Goal: Task Accomplishment & Management: Complete application form

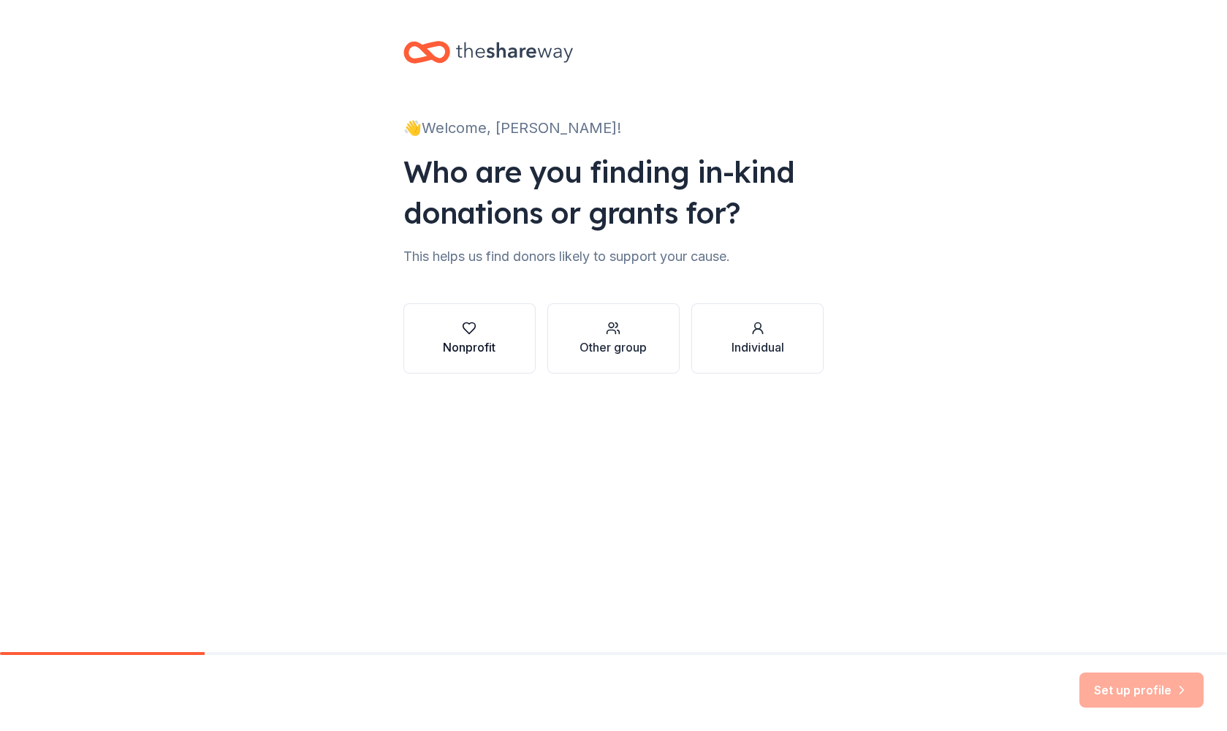
click at [474, 335] on div "Nonprofit" at bounding box center [469, 338] width 53 height 35
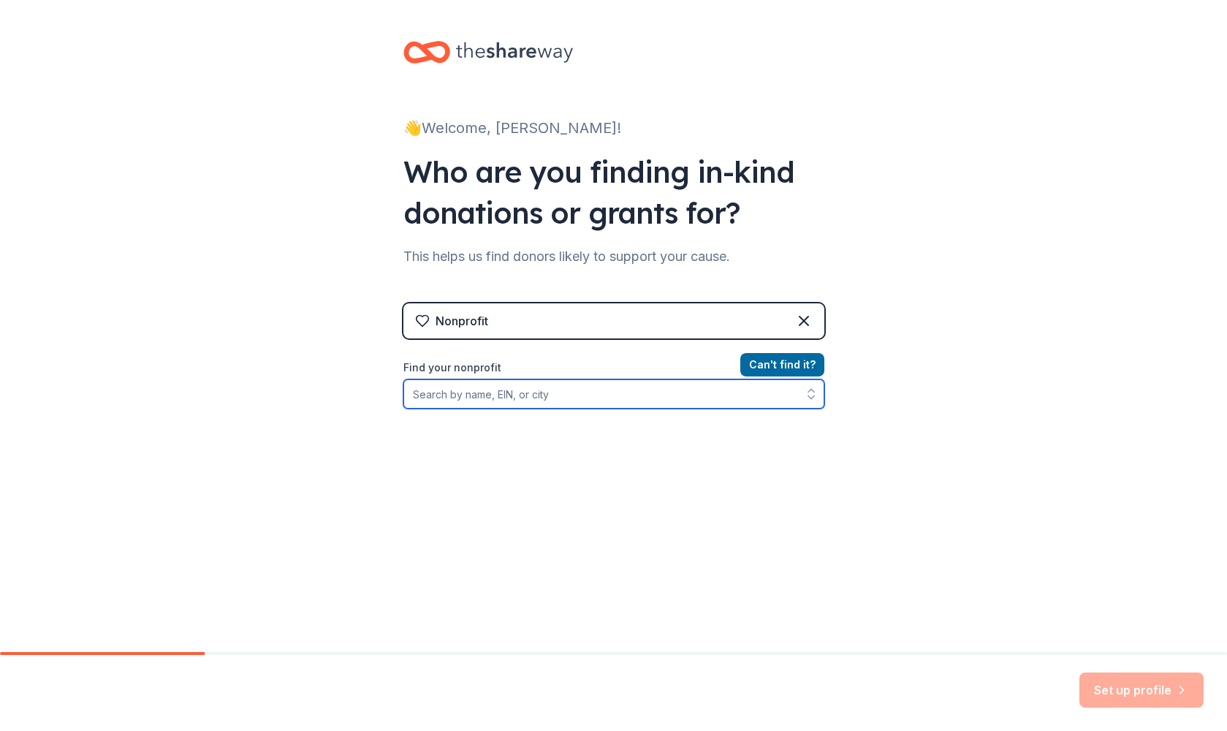
click at [541, 395] on input "Find your nonprofit" at bounding box center [613, 393] width 421 height 29
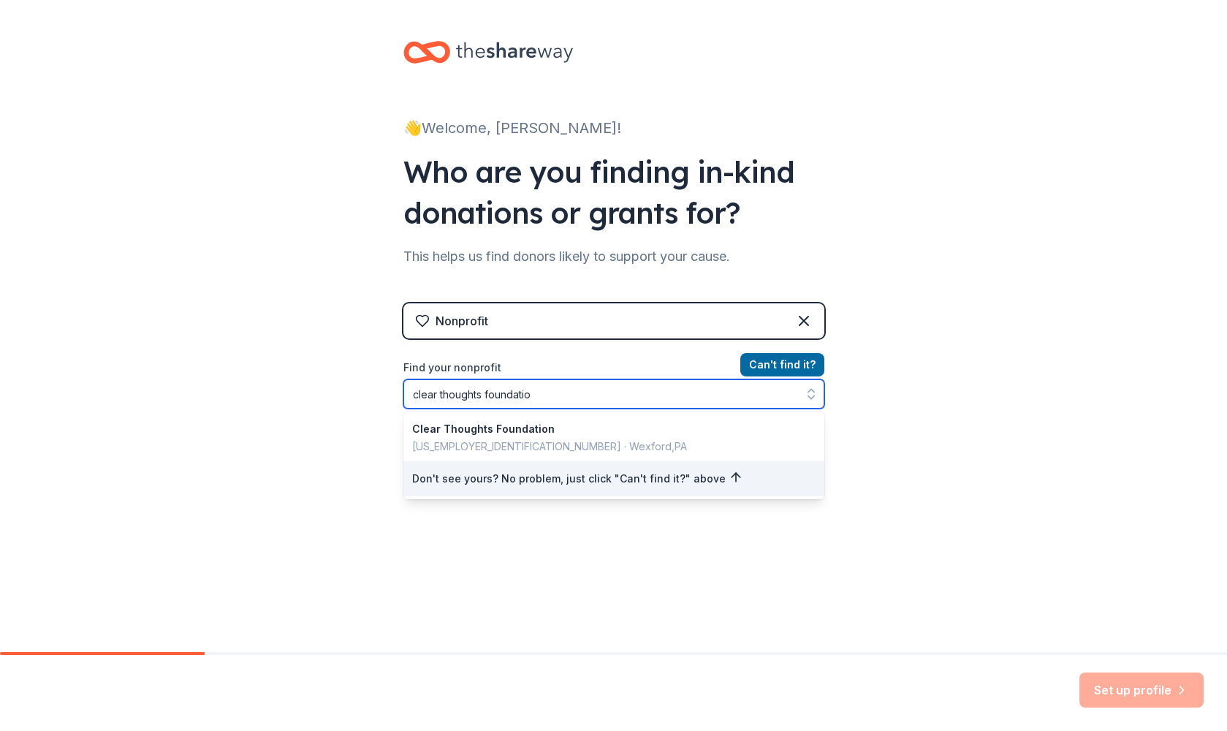
type input "clear thoughts foundation"
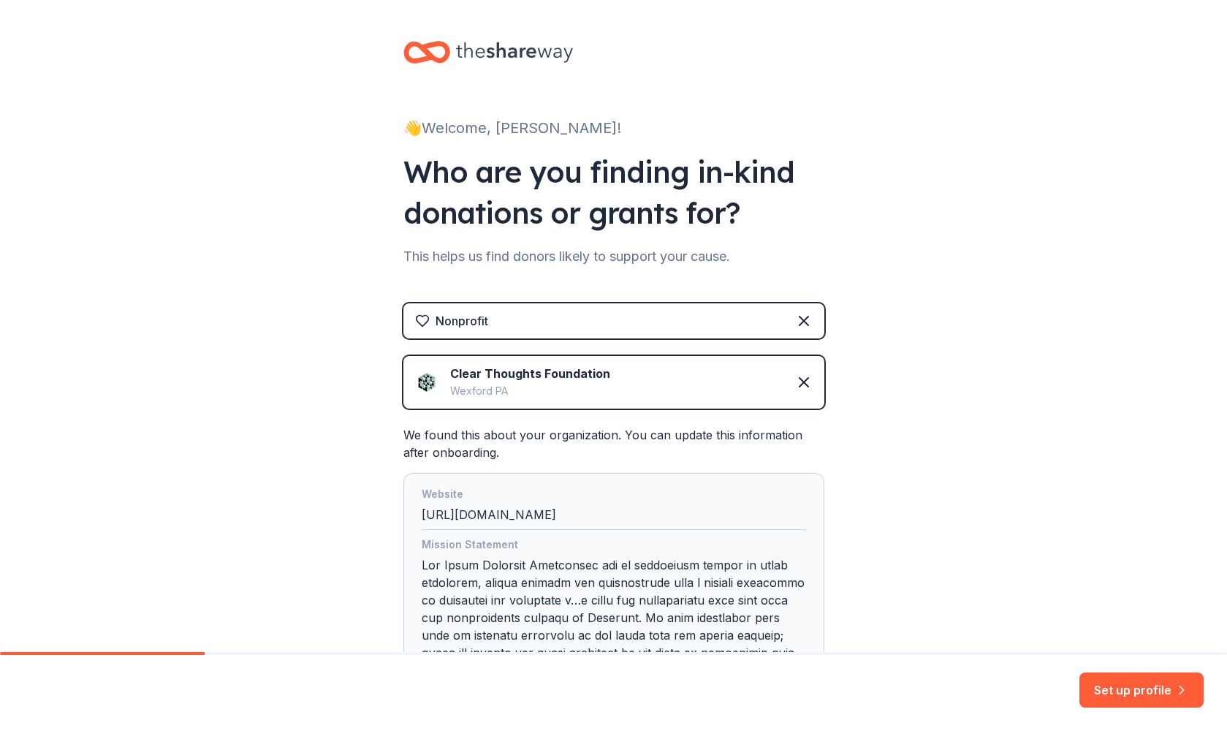
click at [425, 390] on img at bounding box center [426, 381] width 23 height 23
click at [431, 384] on img at bounding box center [426, 381] width 23 height 23
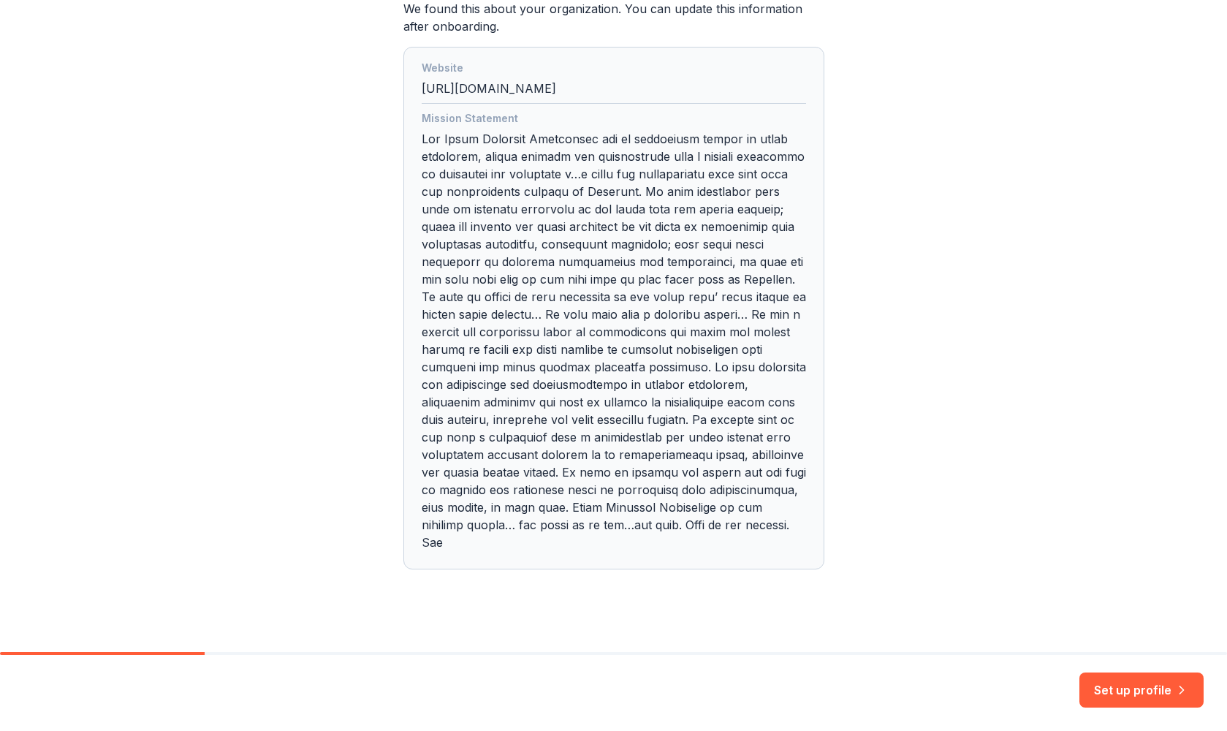
scroll to position [425, 0]
click at [1148, 696] on button "Set up profile" at bounding box center [1141, 689] width 124 height 35
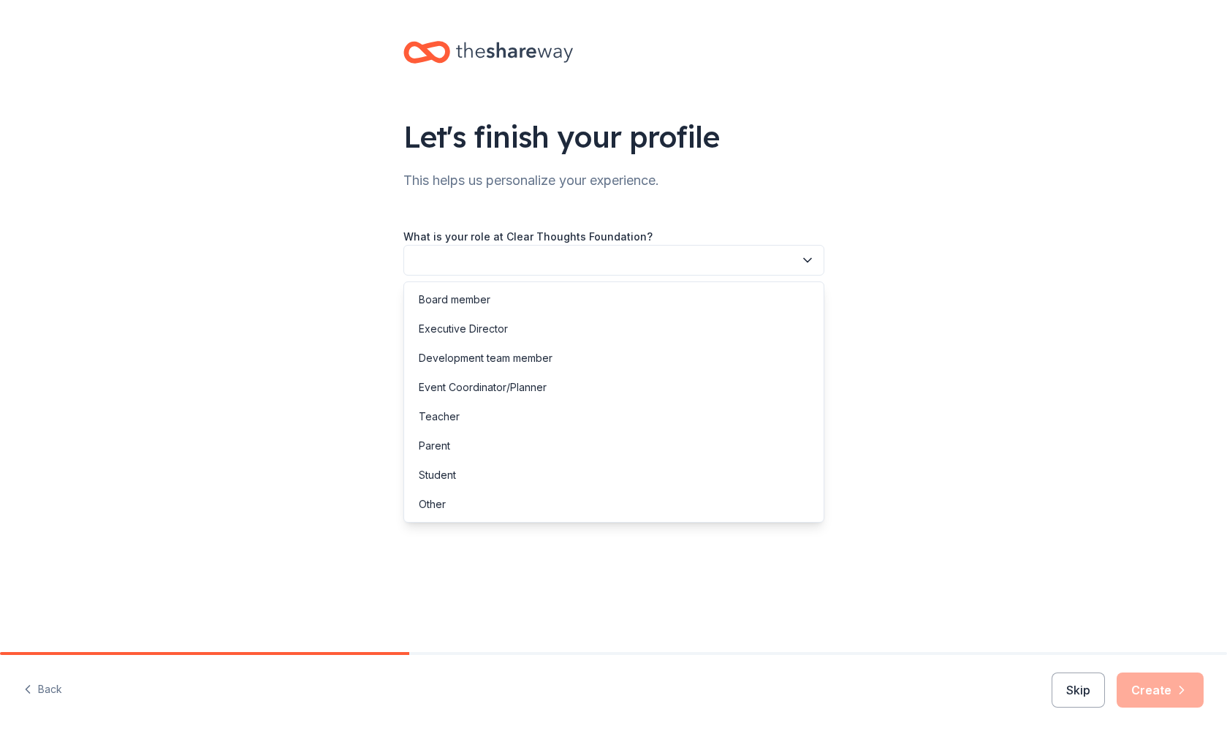
click at [737, 270] on button "button" at bounding box center [613, 260] width 421 height 31
click at [498, 366] on div "Development team member" at bounding box center [486, 358] width 134 height 18
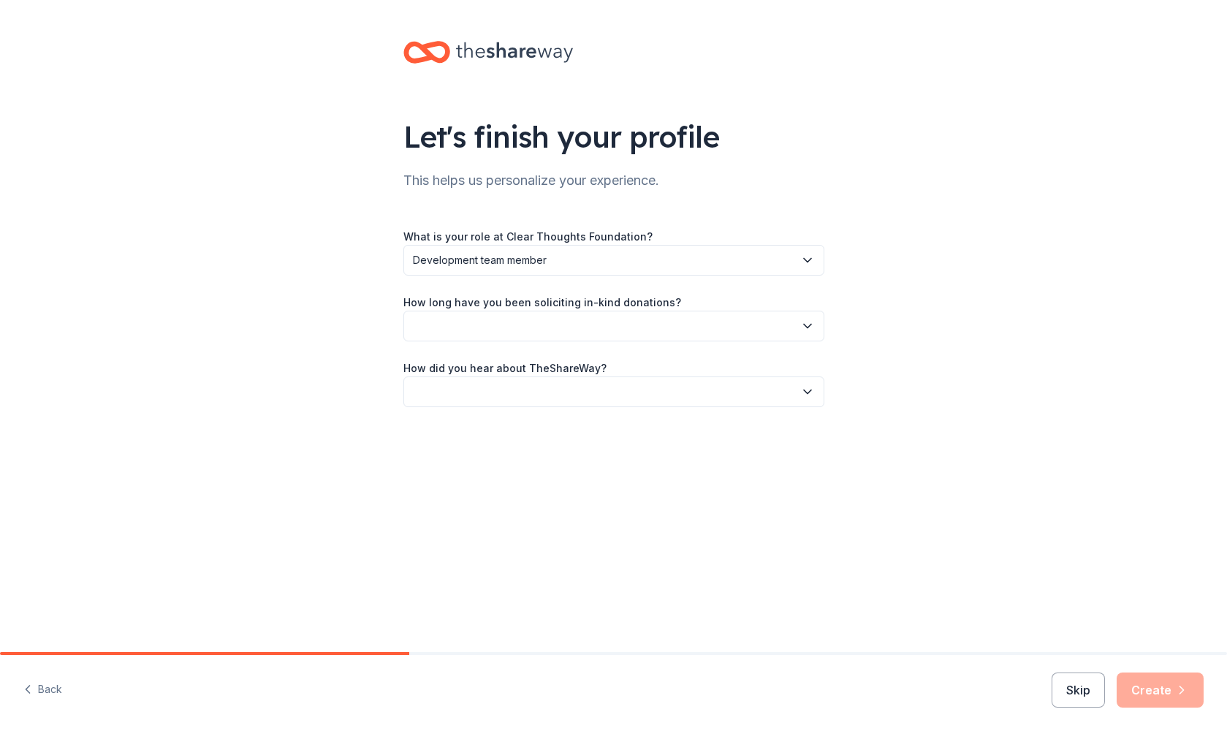
click at [530, 336] on button "button" at bounding box center [613, 326] width 421 height 31
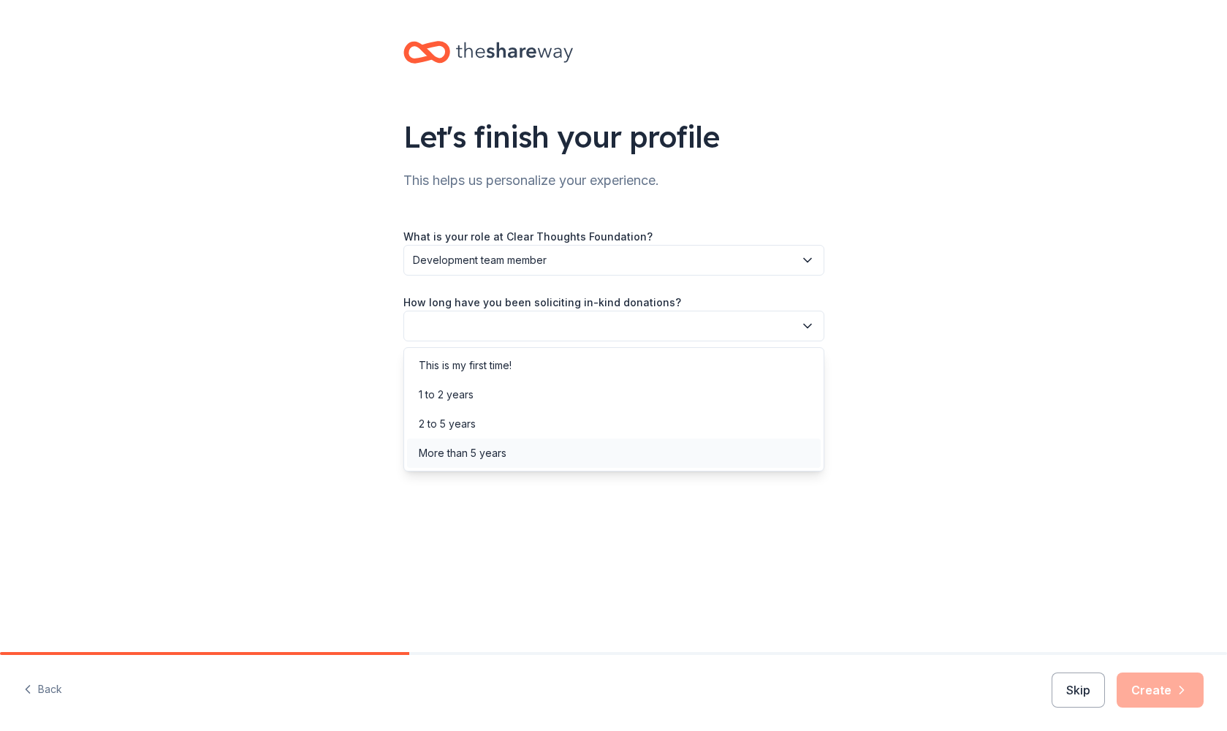
click at [514, 453] on div "More than 5 years" at bounding box center [614, 452] width 414 height 29
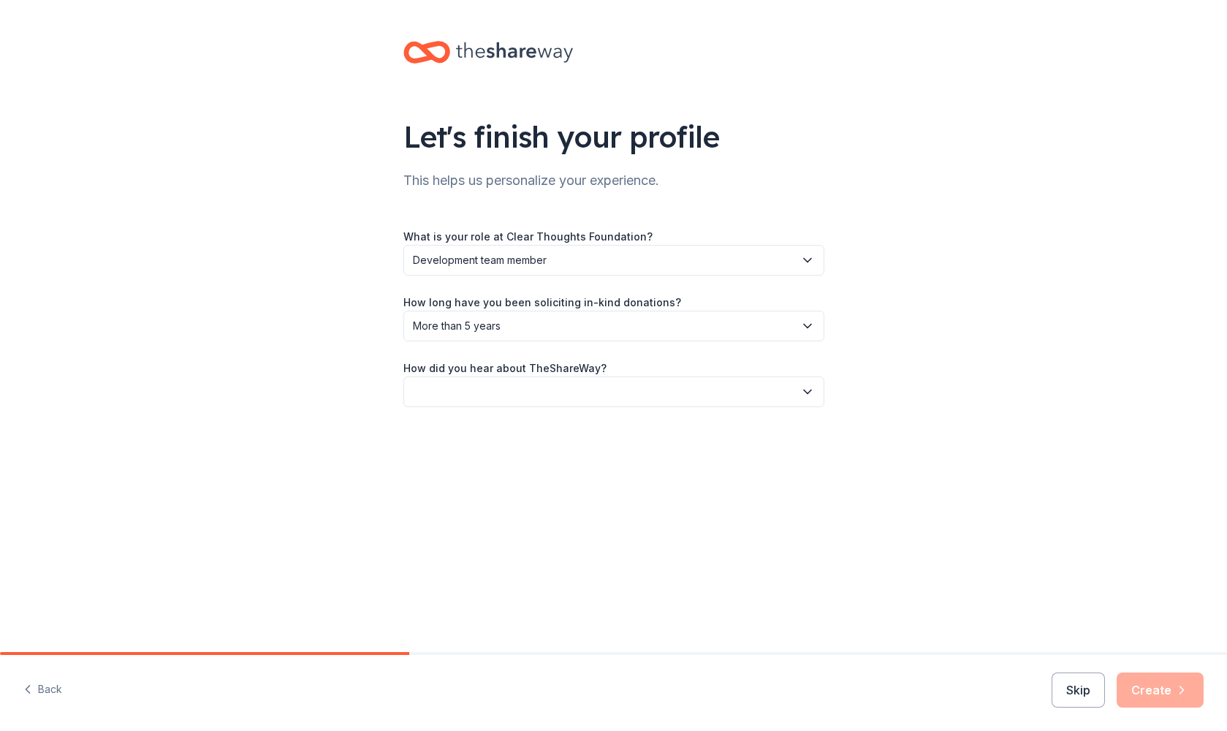
click at [525, 388] on button "button" at bounding box center [613, 391] width 421 height 31
click at [512, 431] on div "Friend or colleague" at bounding box center [466, 431] width 95 height 18
click at [1176, 694] on icon "button" at bounding box center [1181, 689] width 15 height 15
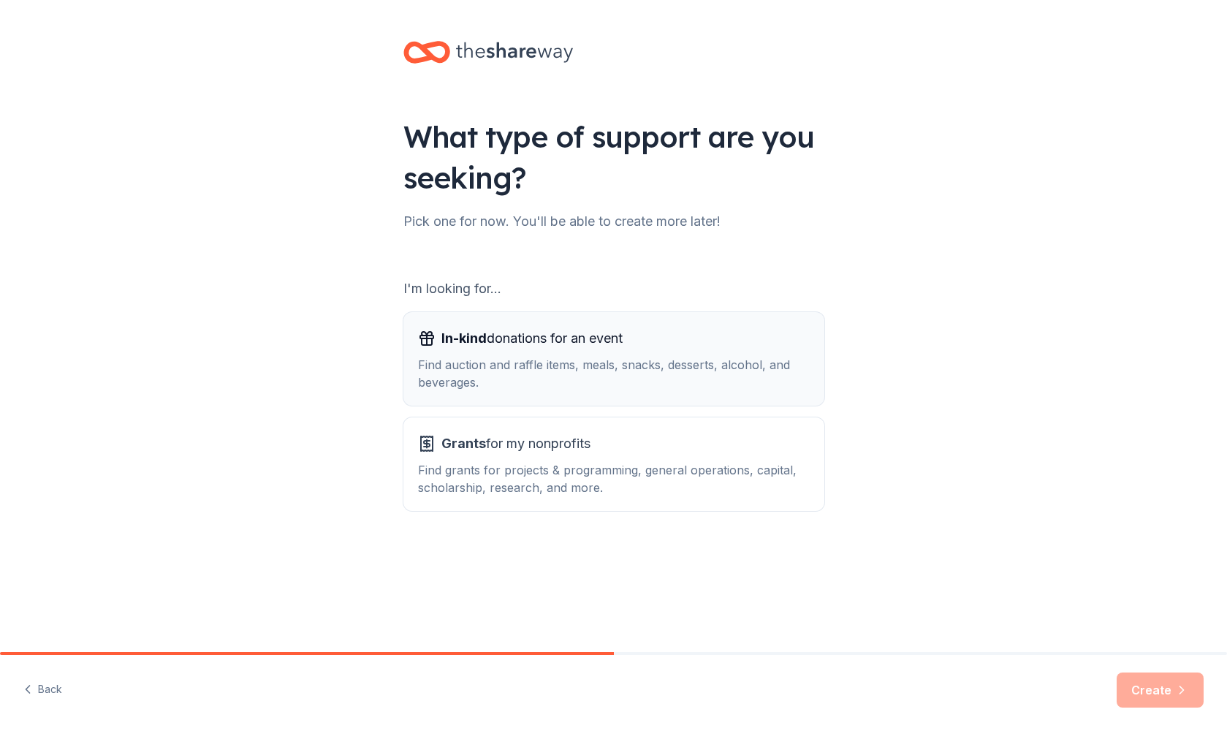
click at [521, 343] on span "In-kind donations for an event" at bounding box center [531, 338] width 181 height 23
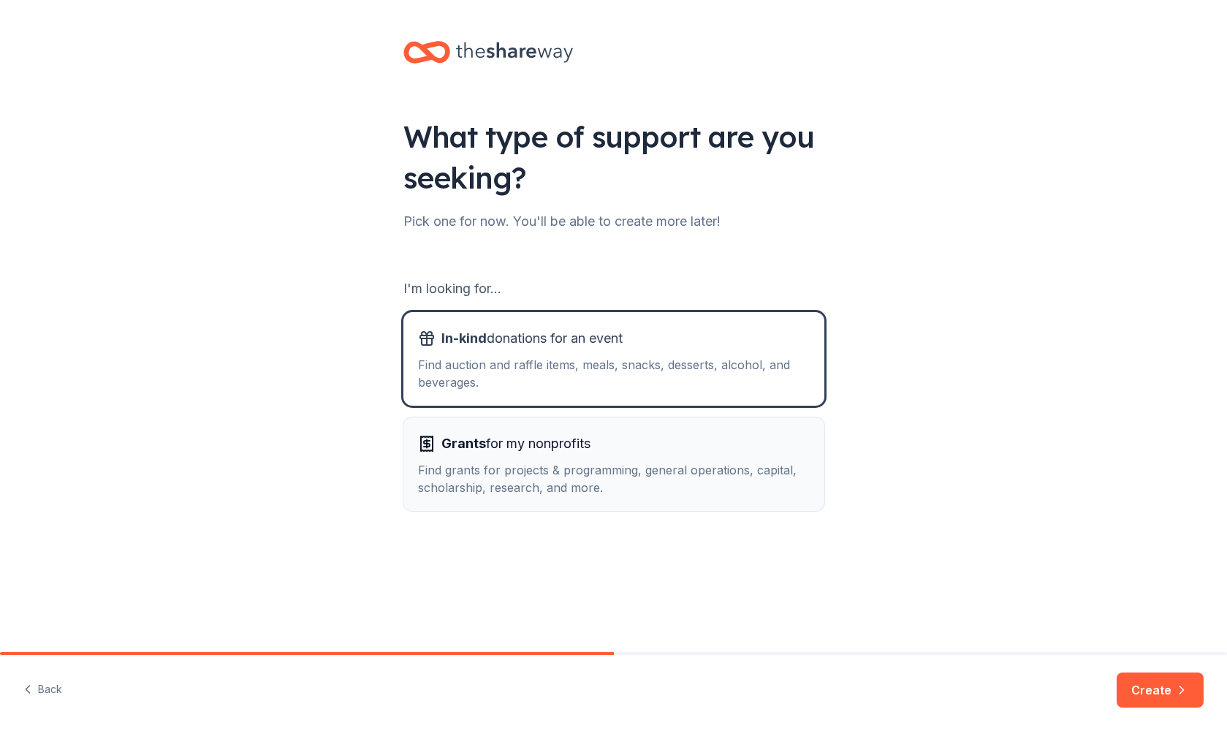
click at [739, 480] on div "Find grants for projects & programming, general operations, capital, scholarshi…" at bounding box center [614, 478] width 392 height 35
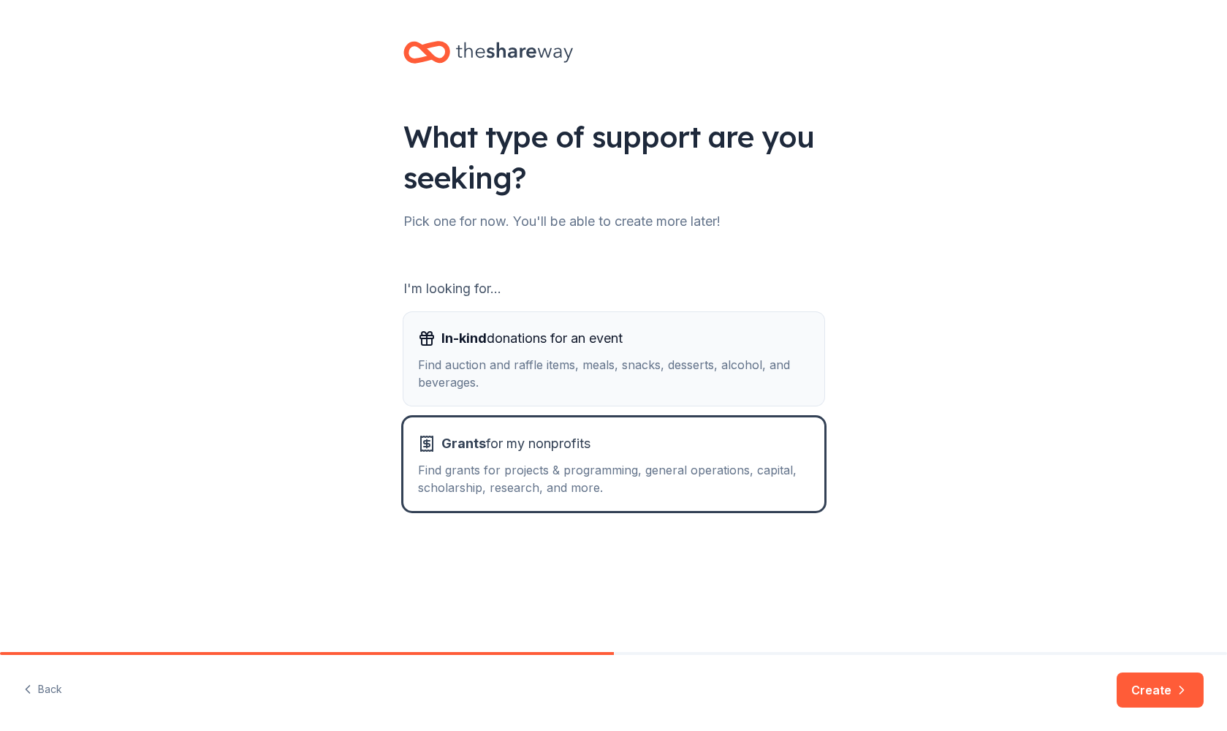
click at [741, 383] on div "Find auction and raffle items, meals, snacks, desserts, alcohol, and beverages." at bounding box center [614, 373] width 392 height 35
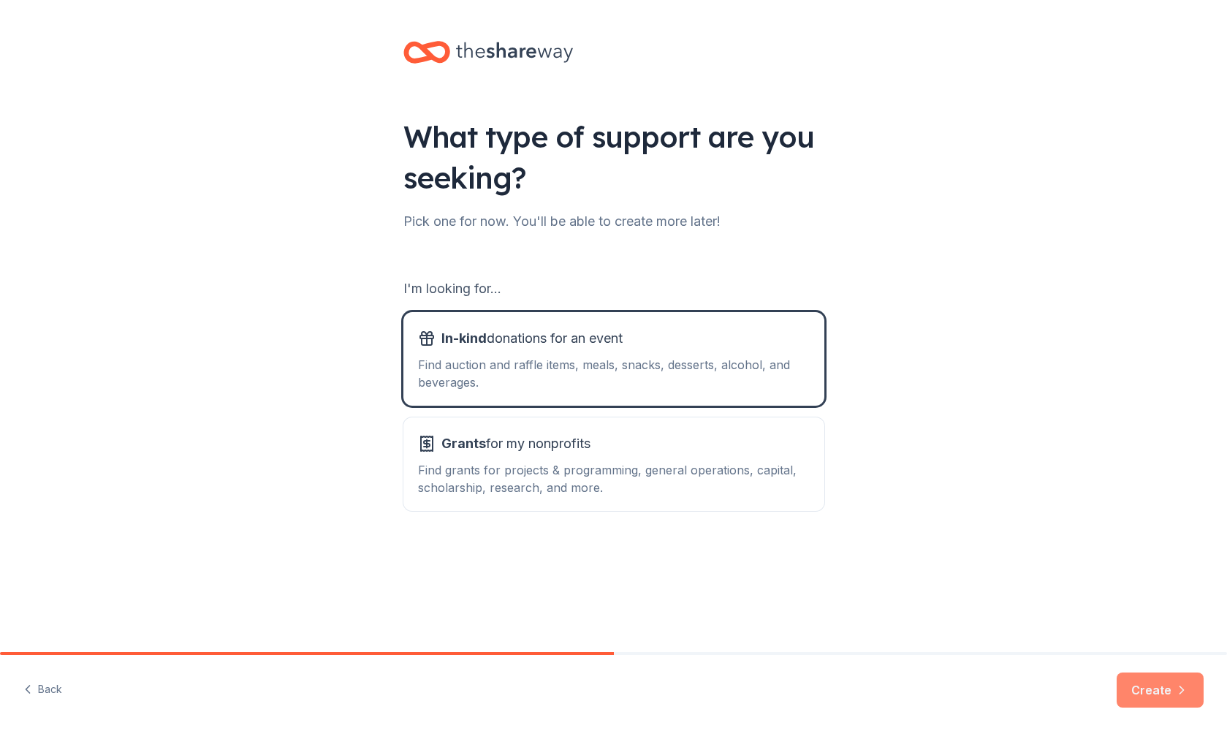
click at [1151, 697] on button "Create" at bounding box center [1160, 689] width 87 height 35
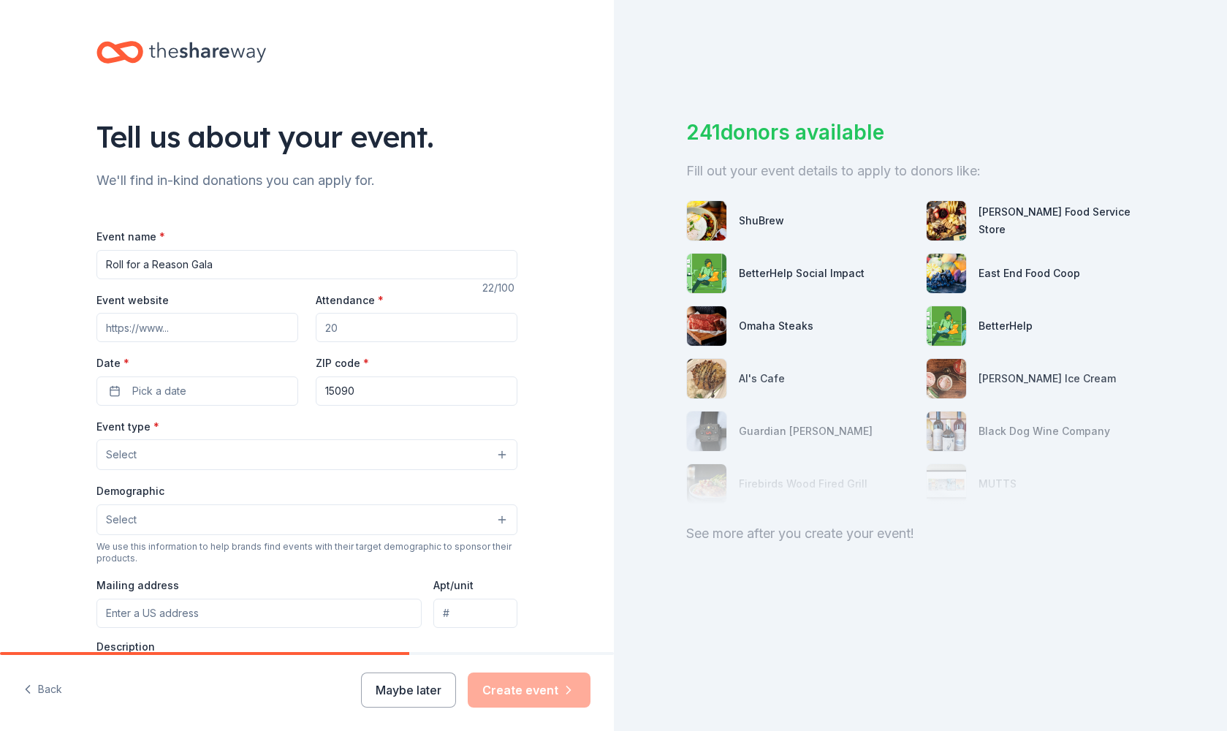
type input "Roll for a Reason Gala"
click at [164, 324] on input "Event website" at bounding box center [197, 327] width 202 height 29
click at [141, 328] on input "Event website" at bounding box center [197, 327] width 202 height 29
paste input "[URL][DOMAIN_NAME]"
type input "[URL][DOMAIN_NAME]"
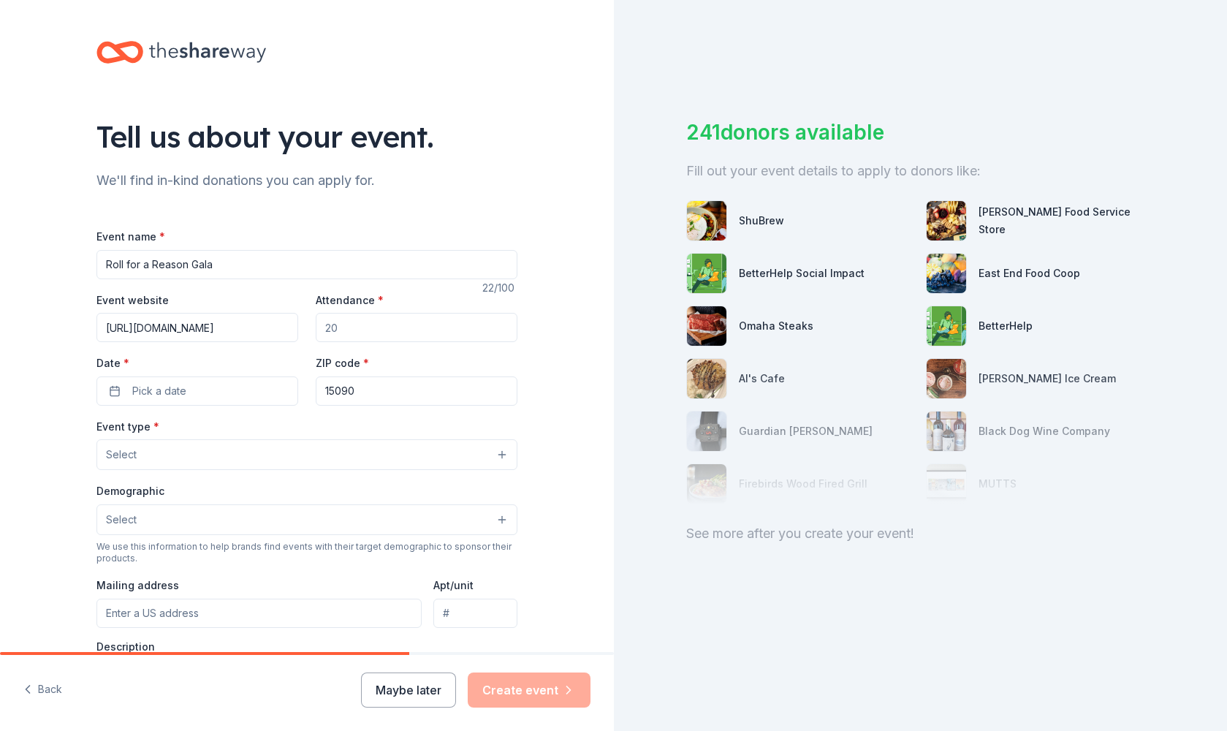
click at [381, 325] on input "Attendance *" at bounding box center [417, 327] width 202 height 29
type input "4"
type input "300"
click at [156, 395] on span "Pick a date" at bounding box center [159, 391] width 54 height 18
click at [276, 608] on button "1" at bounding box center [276, 611] width 26 height 26
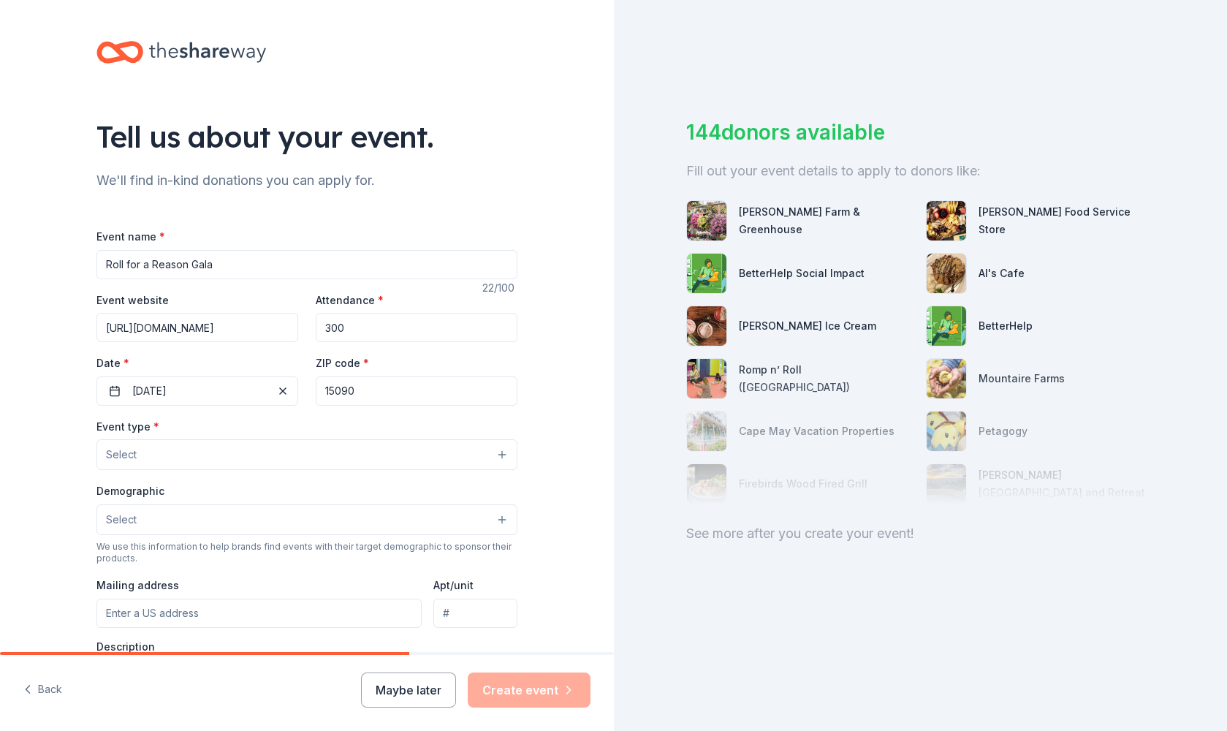
click at [178, 457] on button "Select" at bounding box center [306, 454] width 421 height 31
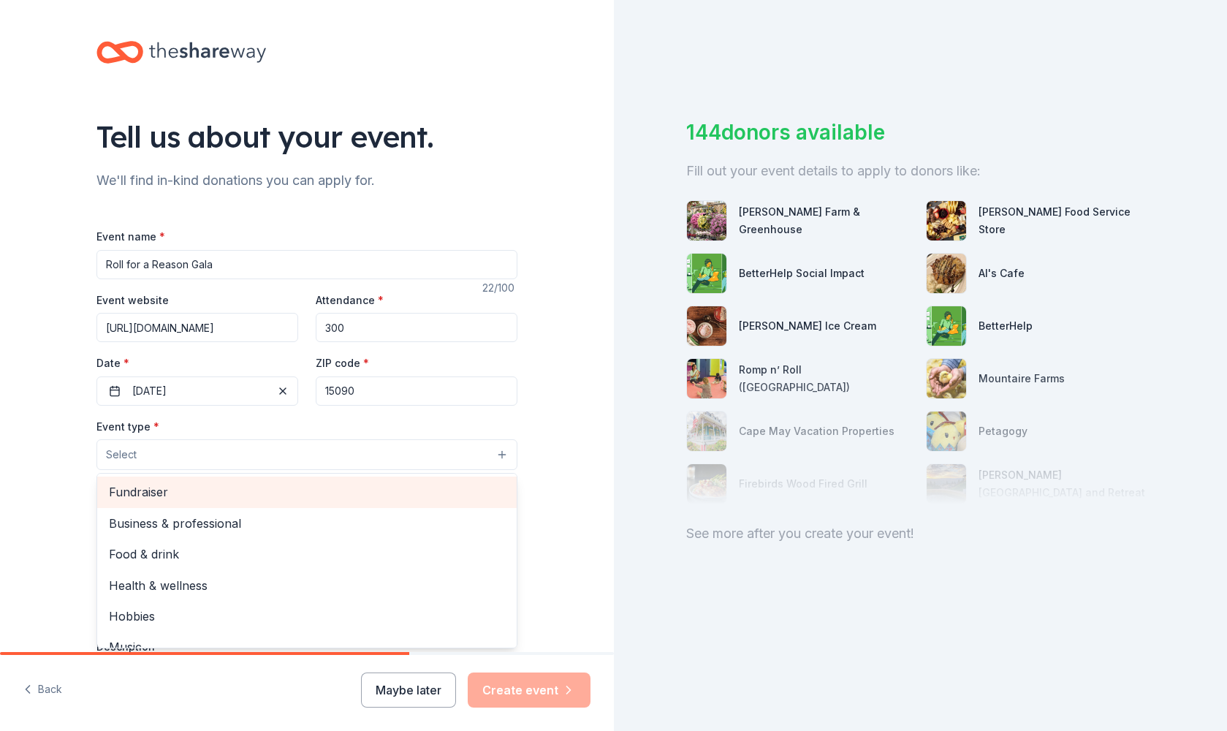
click at [178, 490] on span "Fundraiser" at bounding box center [307, 491] width 396 height 19
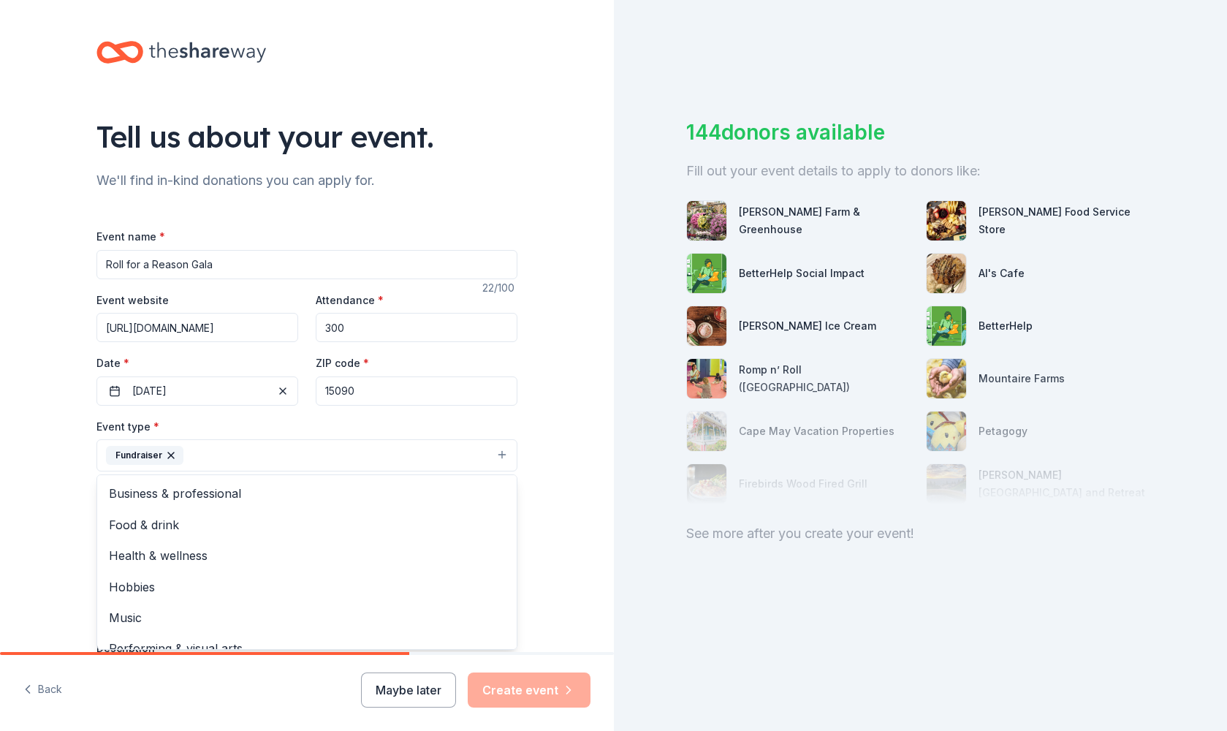
click at [55, 457] on div "Tell us about your event. We'll find in-kind donations you can apply for. Event…" at bounding box center [307, 487] width 614 height 974
click at [186, 520] on button "Select" at bounding box center [306, 521] width 421 height 31
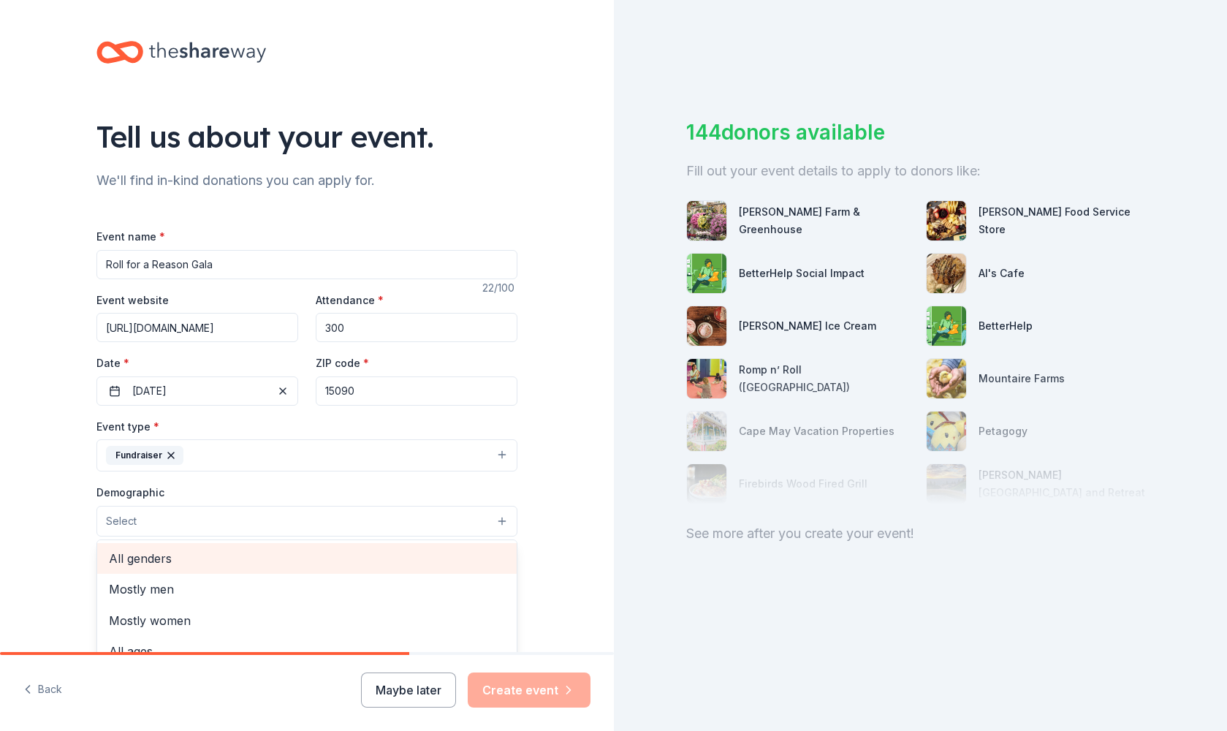
click at [170, 557] on span "All genders" at bounding box center [307, 558] width 396 height 19
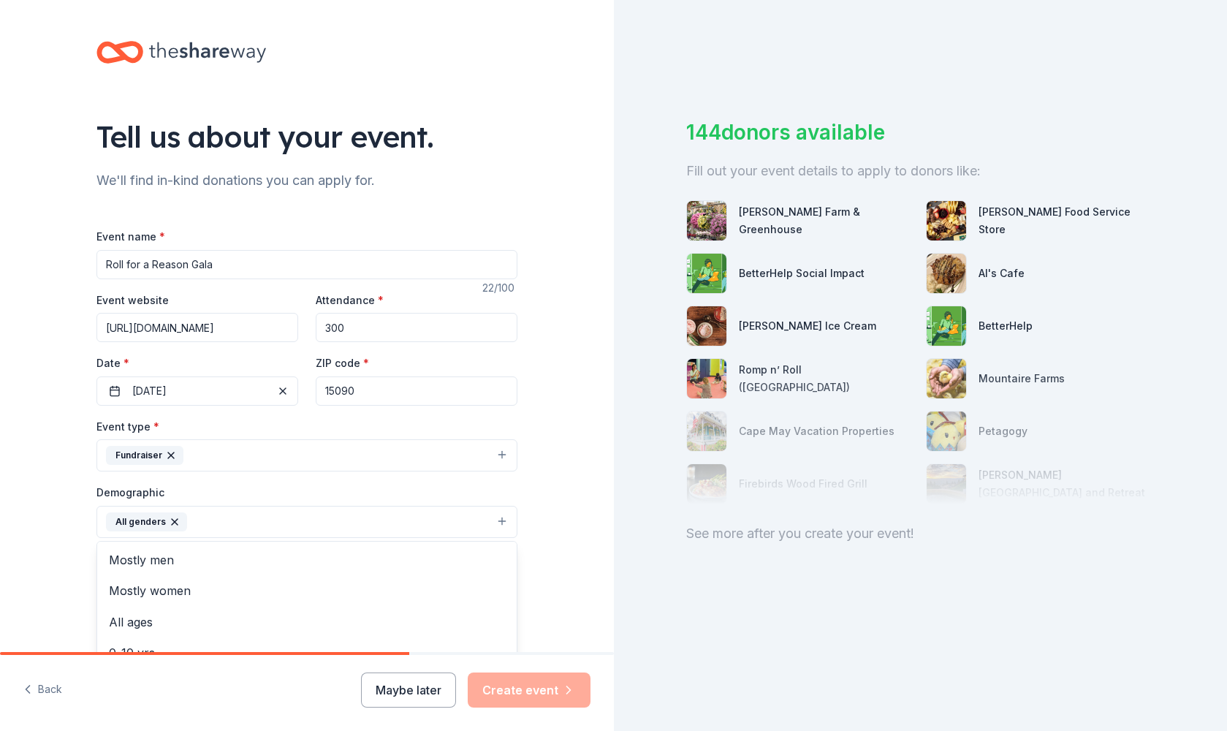
click at [67, 542] on div "Tell us about your event. We'll find in-kind donations you can apply for. Event…" at bounding box center [307, 488] width 614 height 976
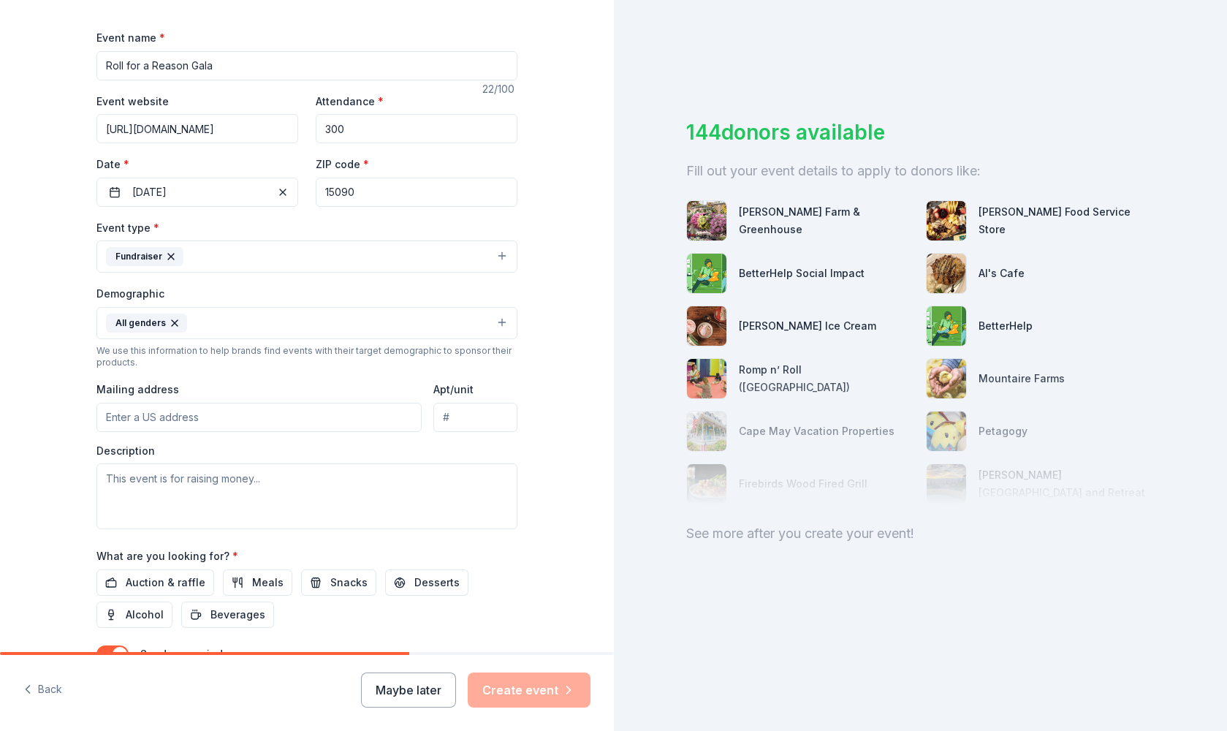
scroll to position [199, 0]
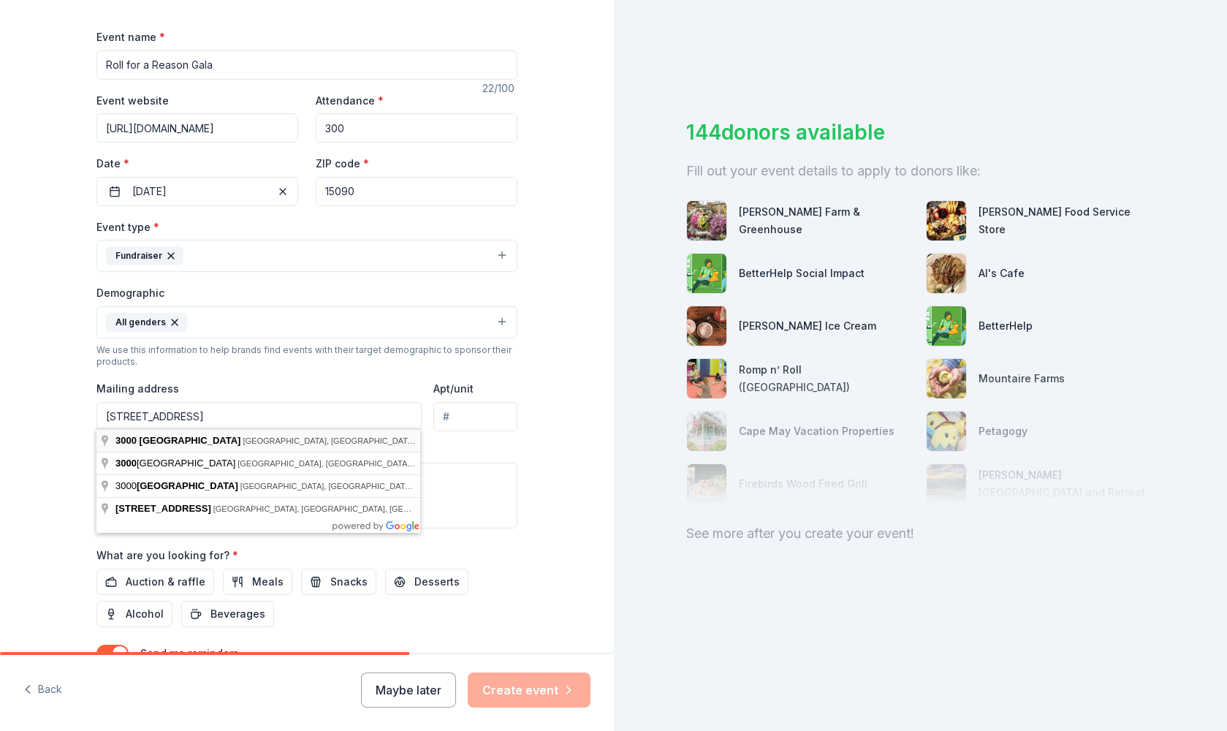
type input "[STREET_ADDRESS]"
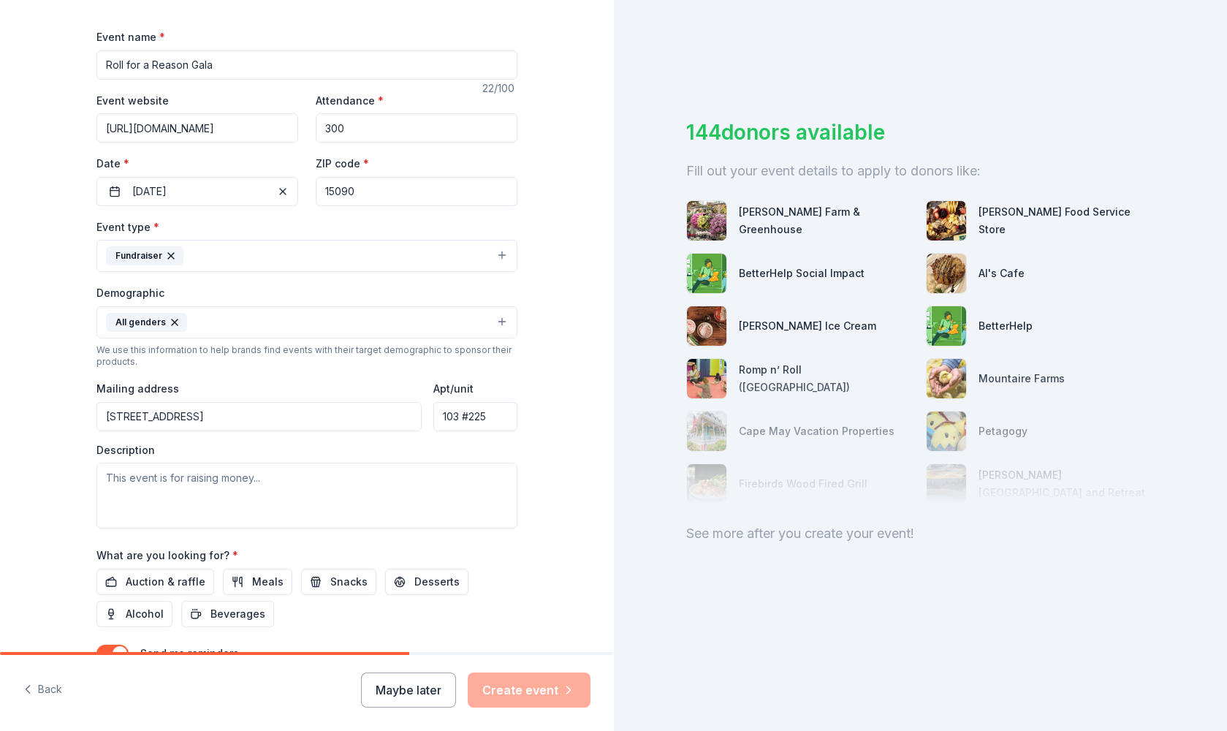
type input "103 #225"
click at [215, 484] on textarea at bounding box center [306, 496] width 421 height 66
type textarea "T"
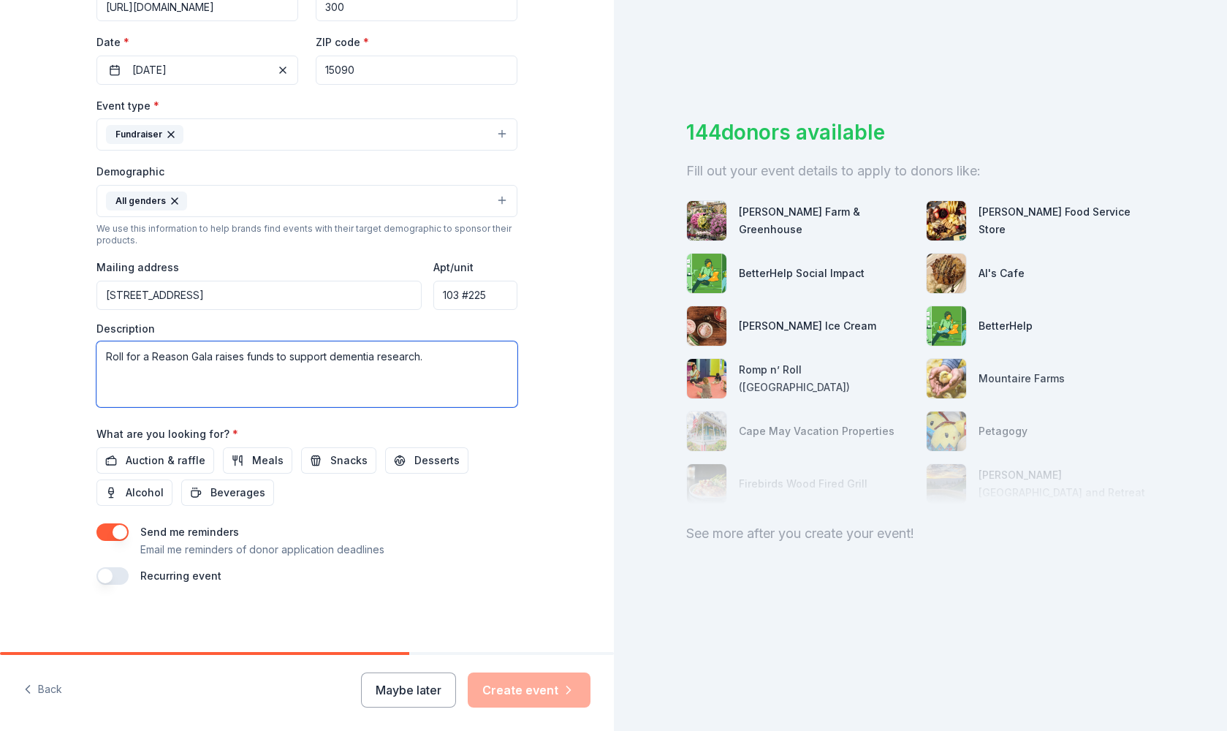
scroll to position [320, 0]
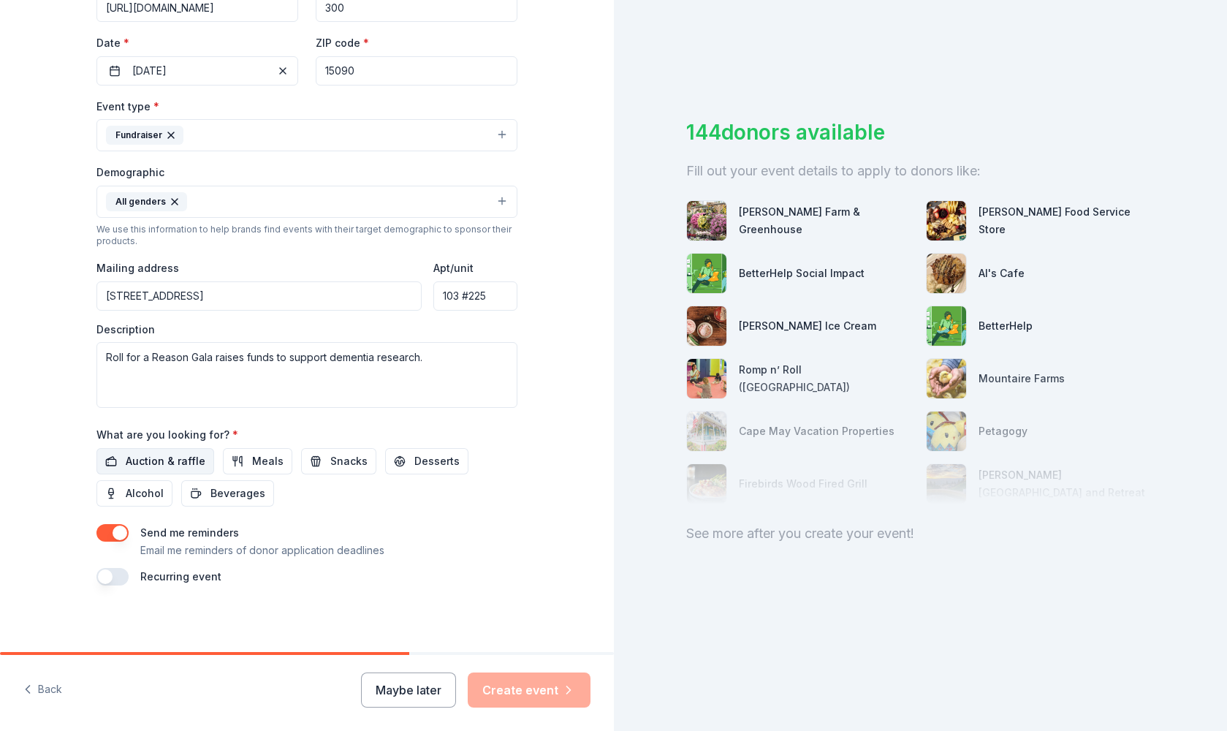
click at [177, 456] on span "Auction & raffle" at bounding box center [166, 461] width 80 height 18
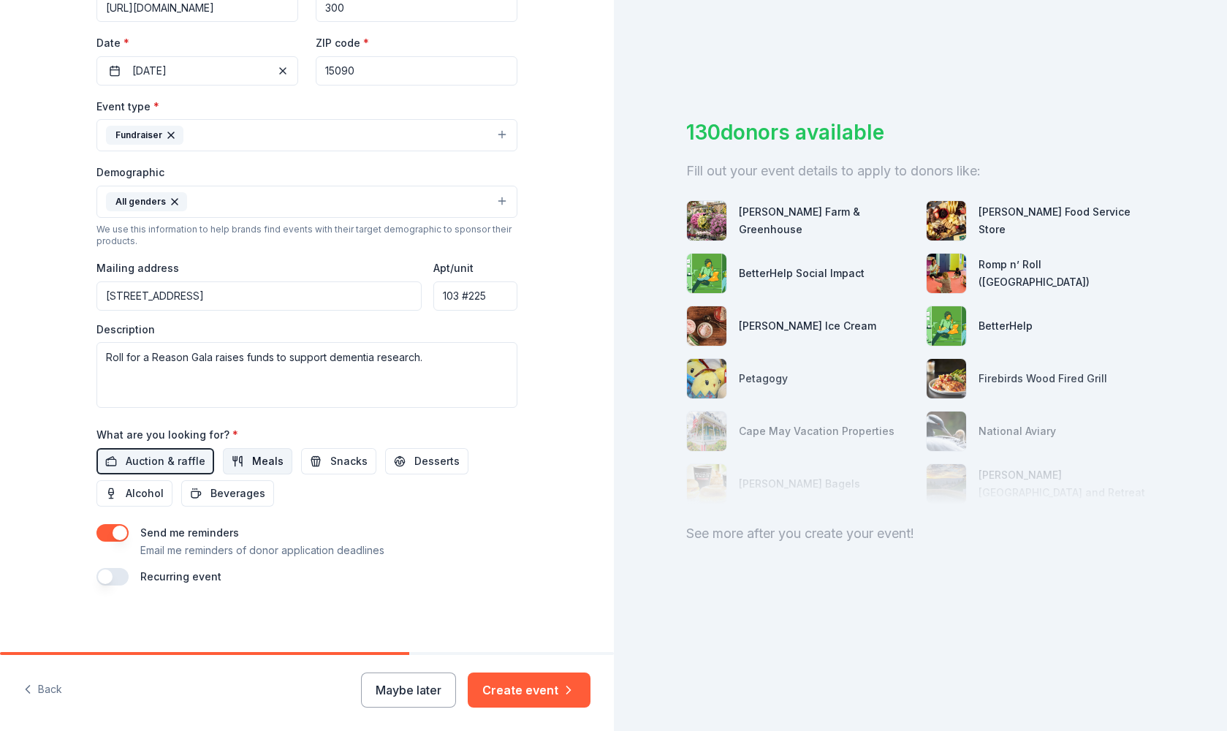
click at [258, 458] on span "Meals" at bounding box center [267, 461] width 31 height 18
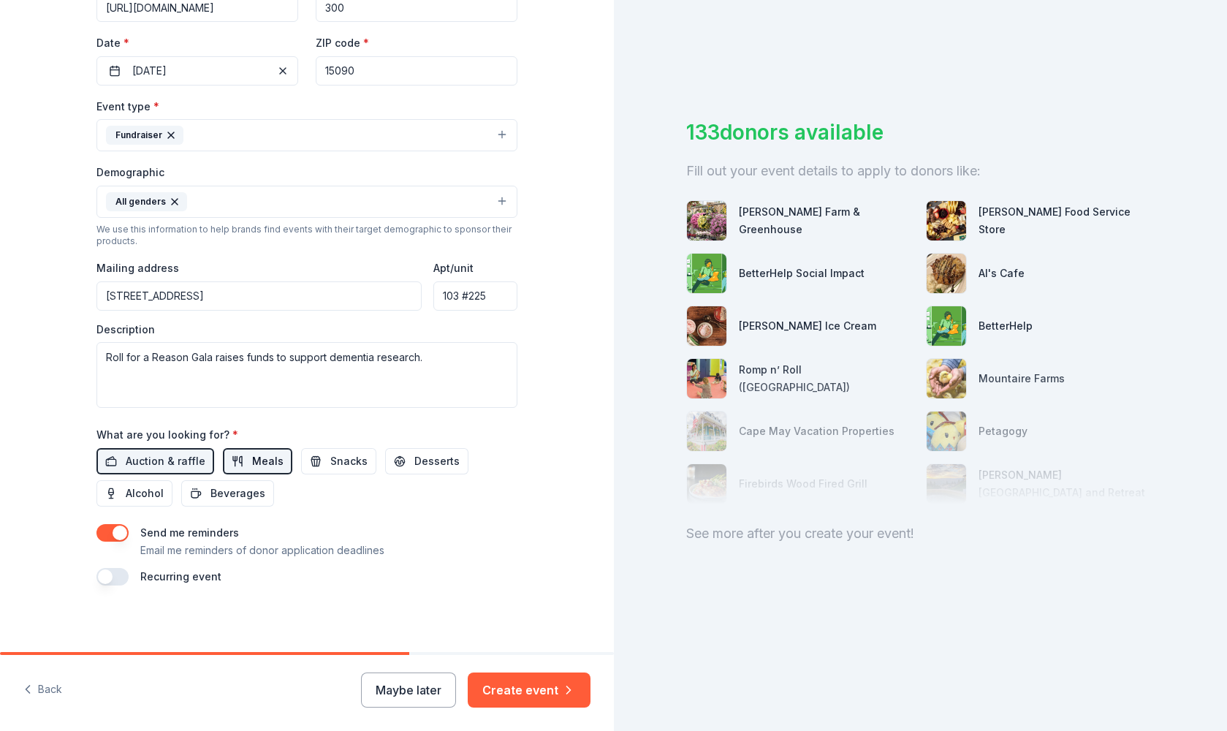
click at [263, 460] on span "Meals" at bounding box center [267, 461] width 31 height 18
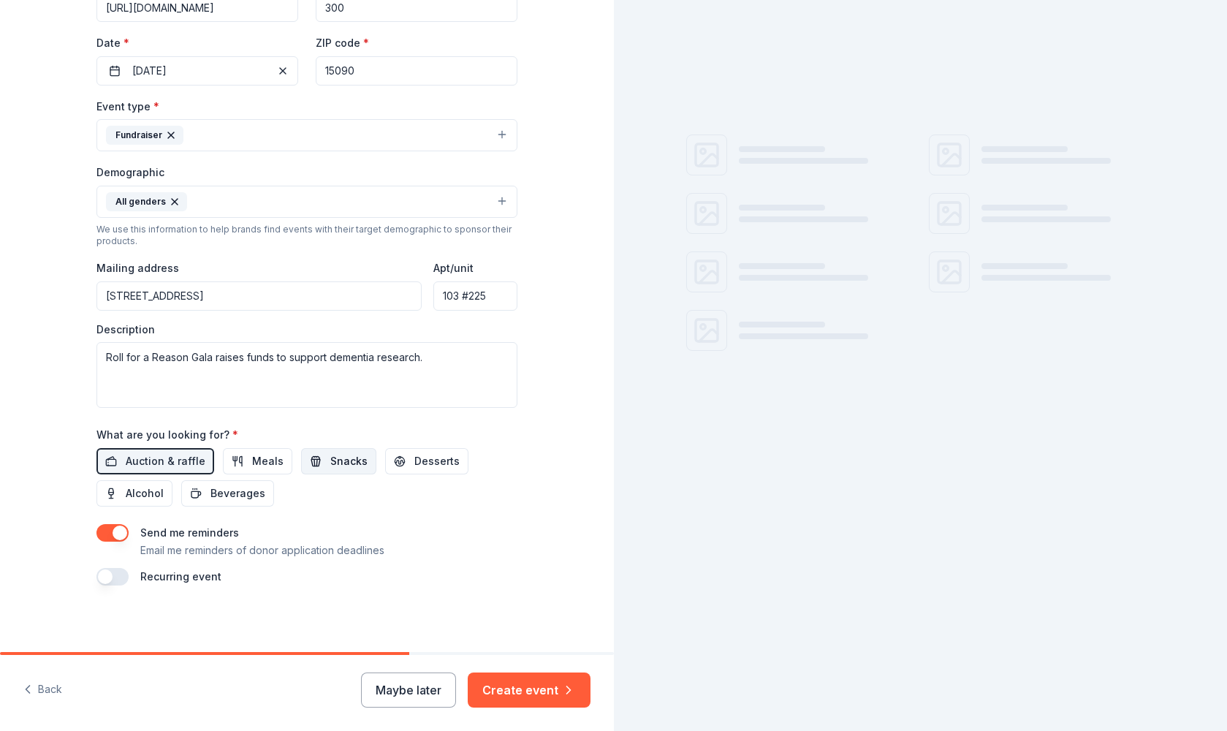
click at [330, 460] on span "Snacks" at bounding box center [348, 461] width 37 height 18
click at [430, 463] on span "Desserts" at bounding box center [436, 461] width 45 height 18
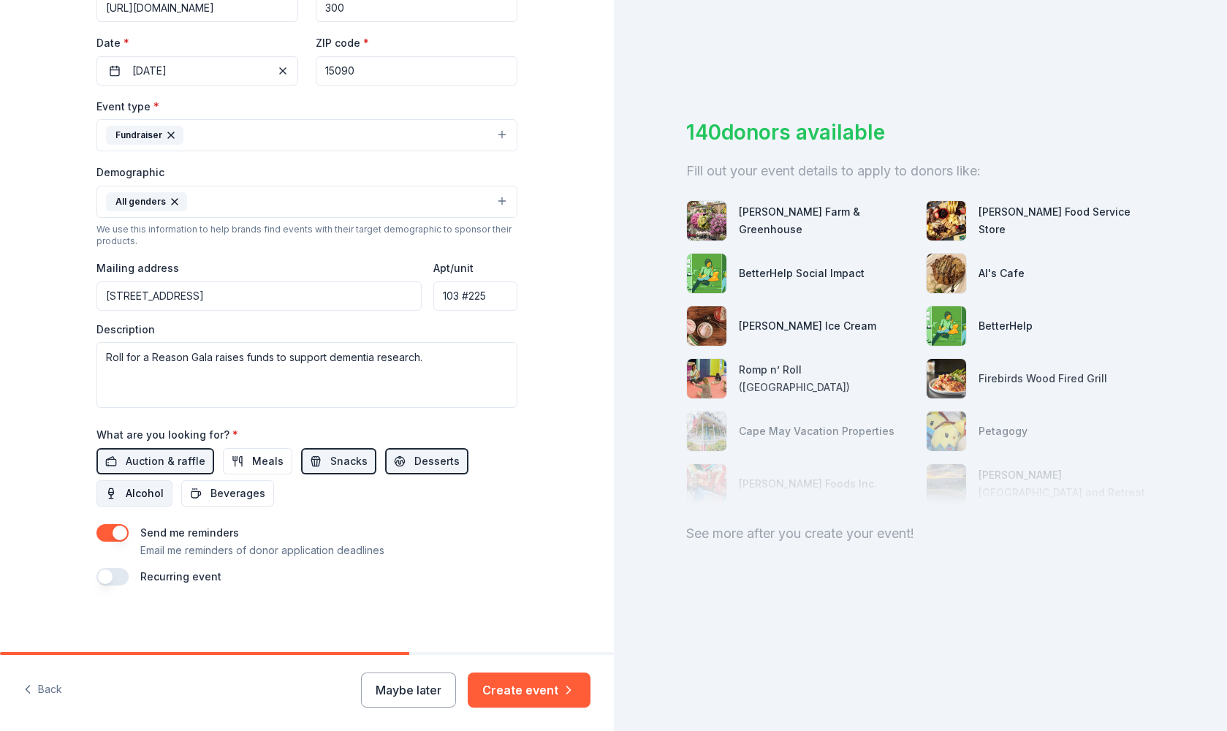
click at [145, 488] on span "Alcohol" at bounding box center [145, 493] width 38 height 18
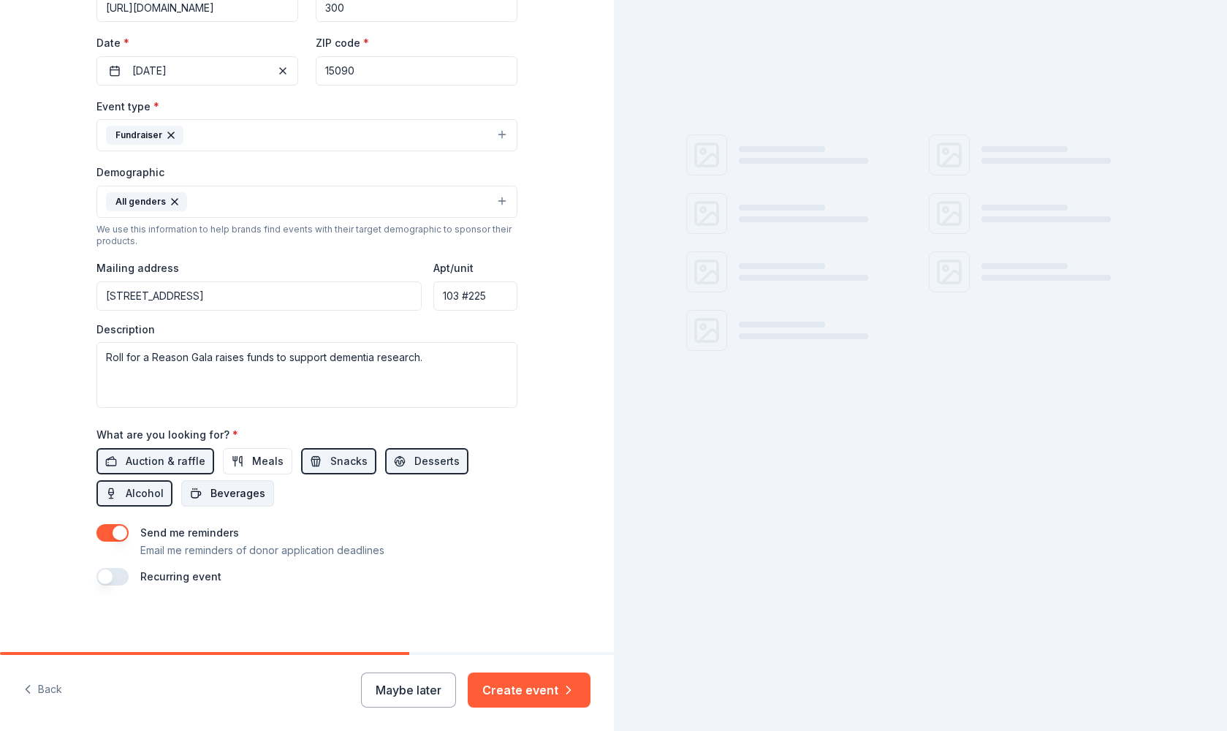
click at [226, 486] on span "Beverages" at bounding box center [237, 493] width 55 height 18
click at [253, 463] on span "Meals" at bounding box center [267, 461] width 31 height 18
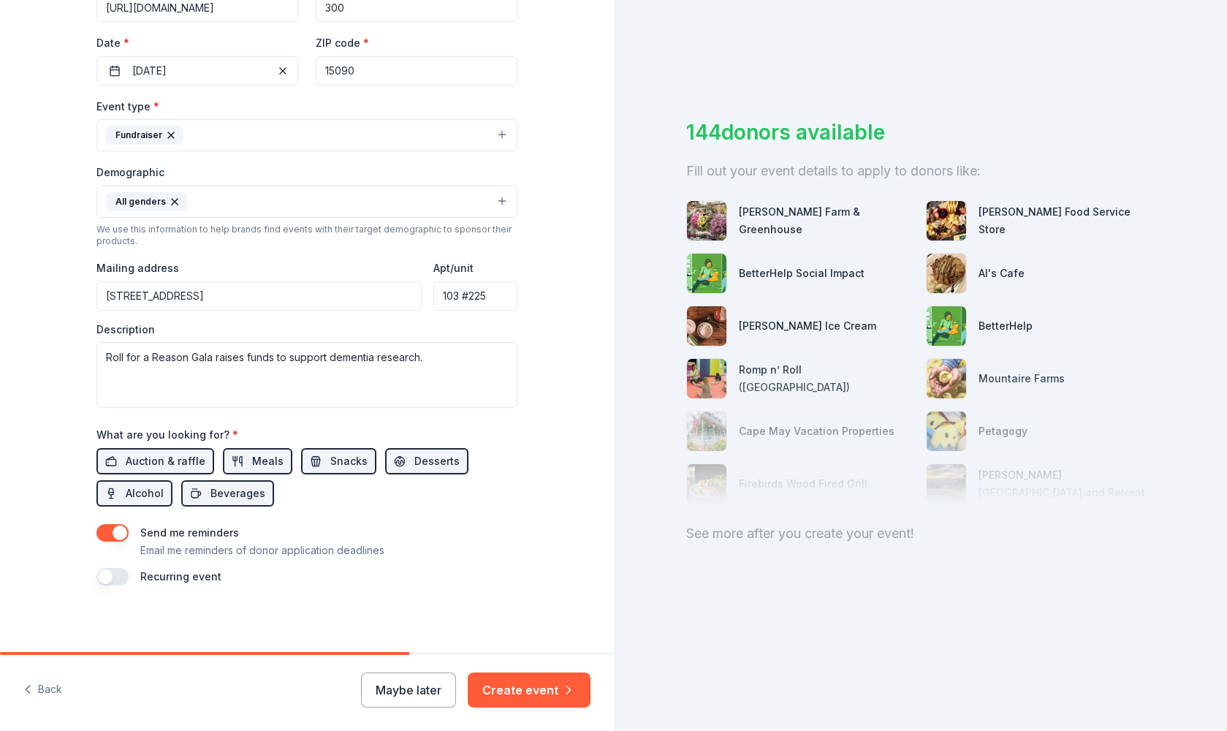
click at [122, 575] on button "button" at bounding box center [112, 577] width 32 height 18
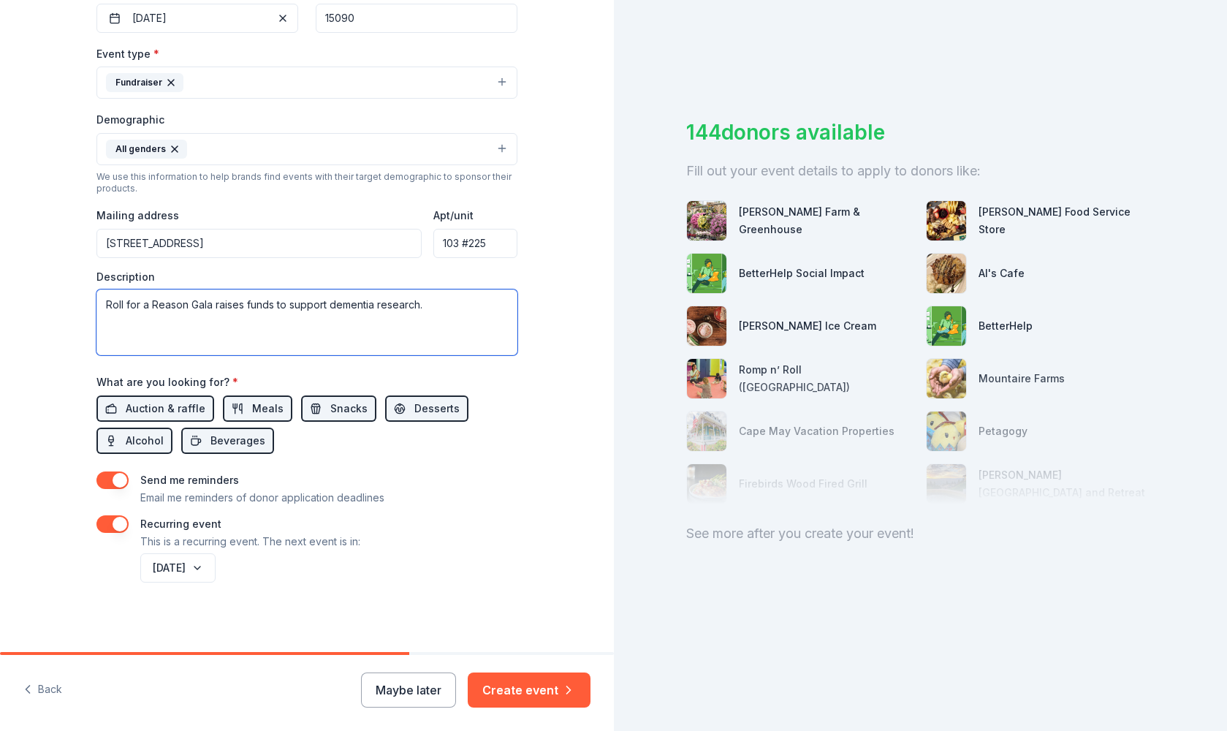
click at [328, 305] on textarea "Roll for a Reason Gala raises funds to support dementia research." at bounding box center [306, 322] width 421 height 66
click at [487, 301] on textarea "Roll for a Reason Gala raises funds to support breakthrough dementia research." at bounding box center [306, 322] width 421 height 66
drag, startPoint x: 124, startPoint y: 319, endPoint x: 107, endPoint y: 319, distance: 17.5
click at [107, 319] on textarea "Roll for a Reason Gala raises funds to support breakthrough dementia research a…" at bounding box center [306, 322] width 421 height 66
click at [295, 336] on textarea "Roll for a Reason Gala raises funds to support breakthrough dementia research." at bounding box center [306, 322] width 421 height 66
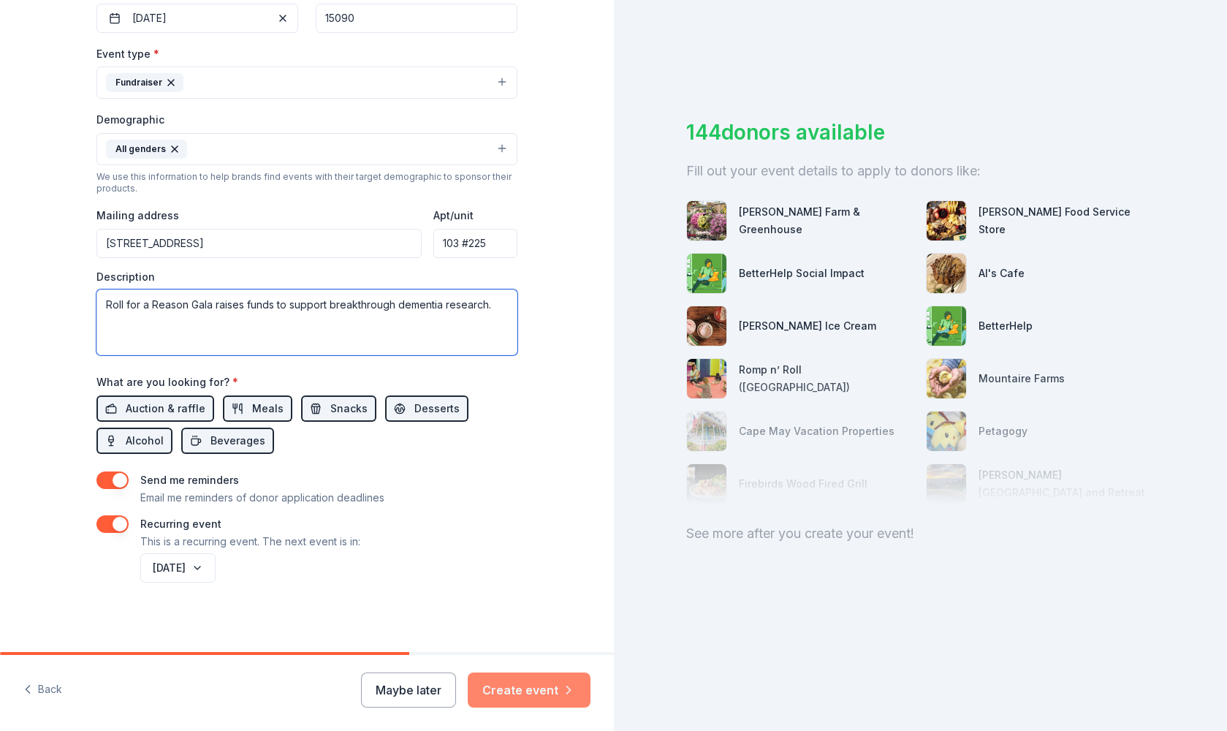
type textarea "Roll for a Reason Gala raises funds to support breakthrough dementia research."
click at [543, 697] on button "Create event" at bounding box center [529, 689] width 123 height 35
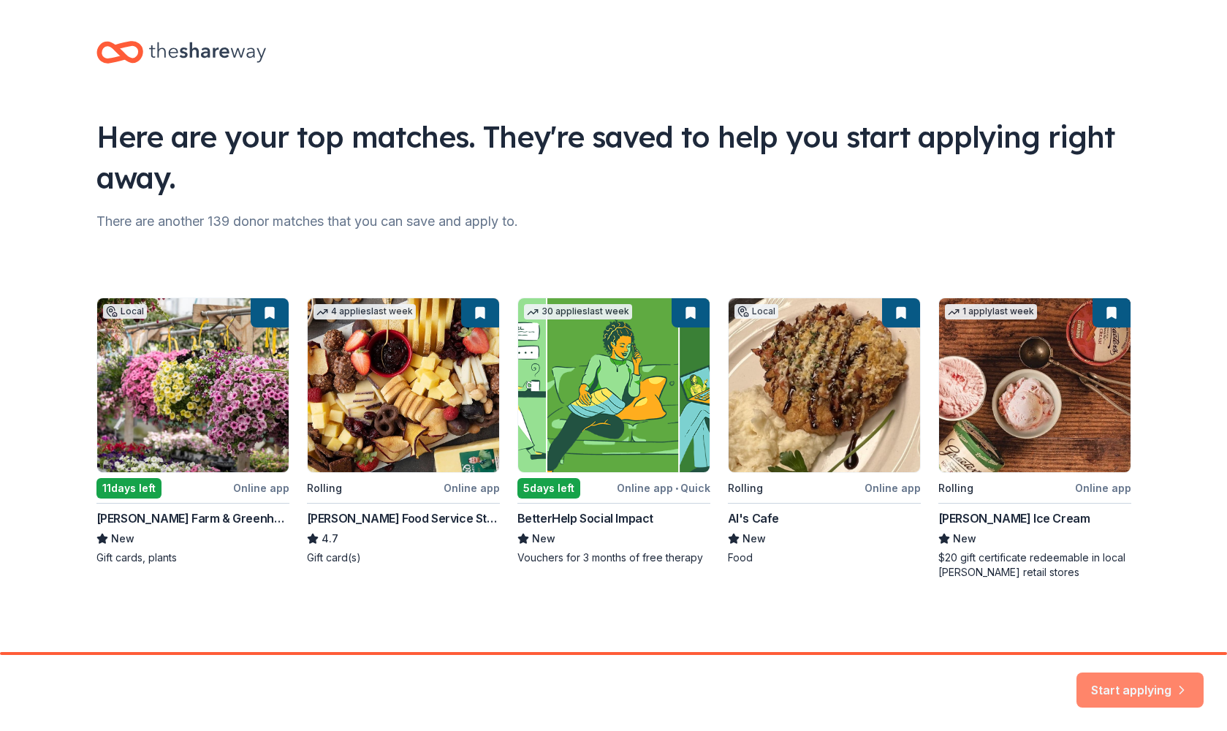
click at [1182, 688] on icon "button" at bounding box center [1181, 686] width 15 height 15
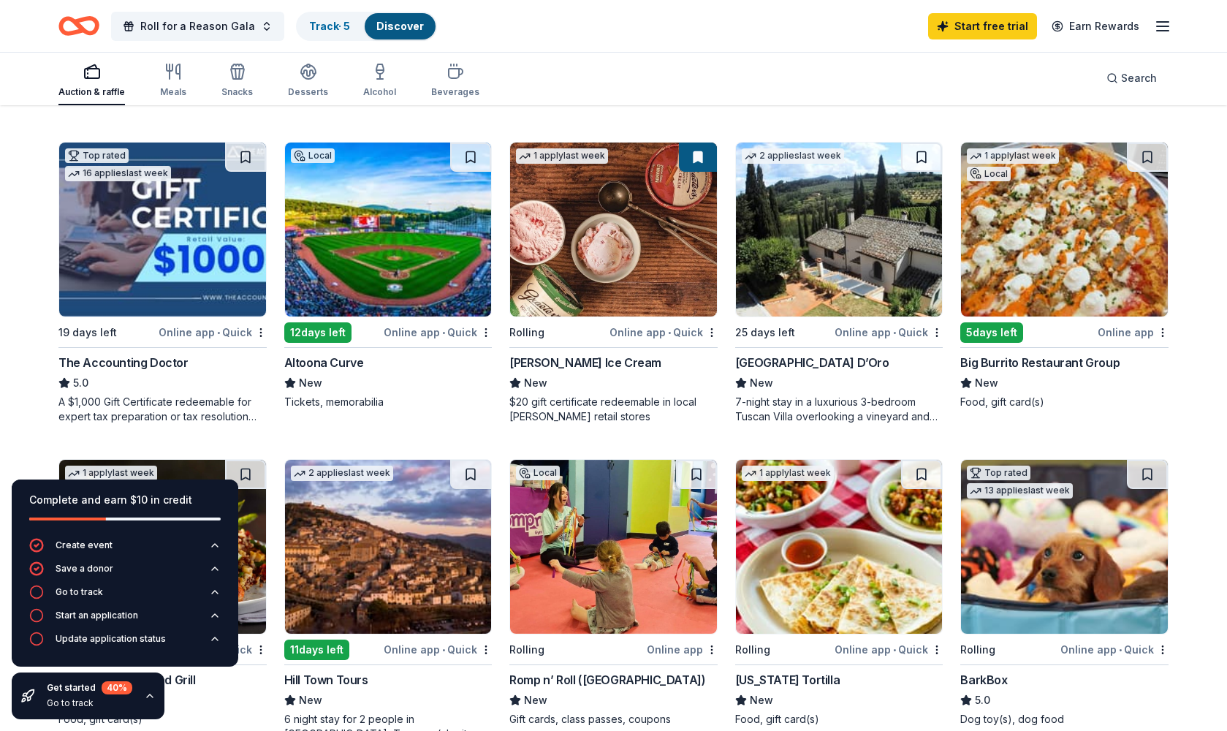
scroll to position [456, 0]
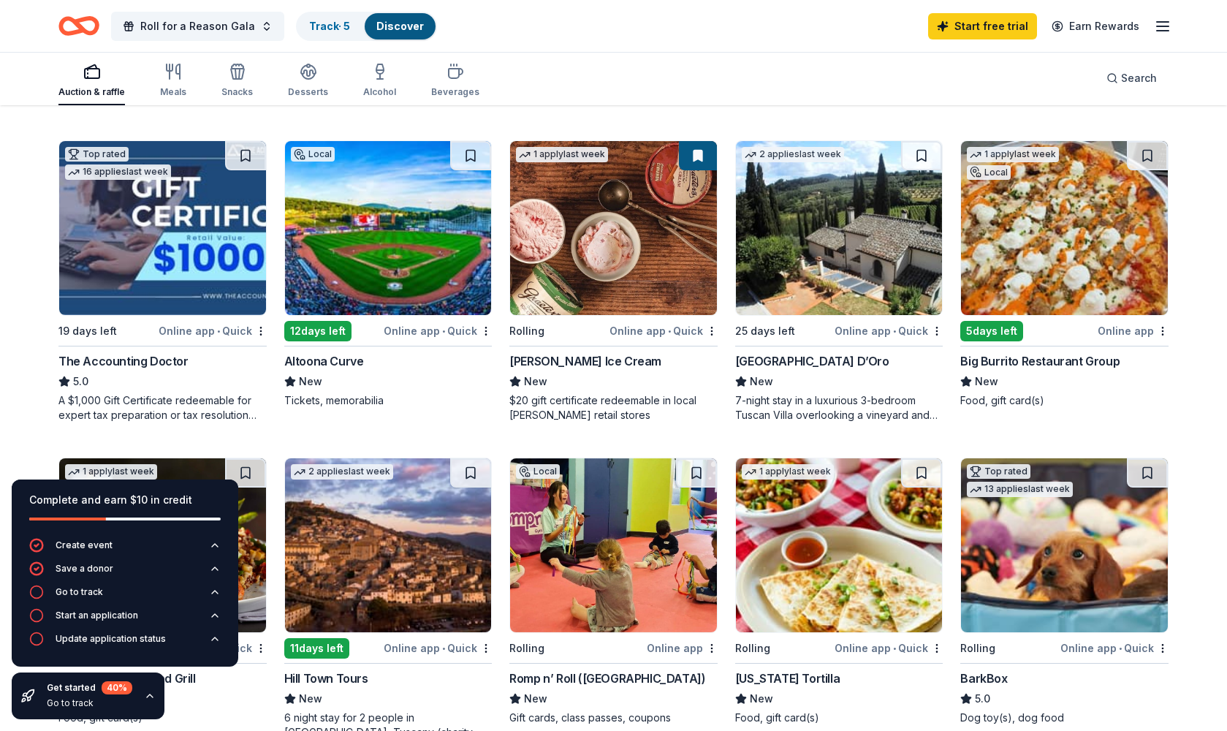
click at [332, 352] on div "Altoona Curve" at bounding box center [324, 361] width 80 height 18
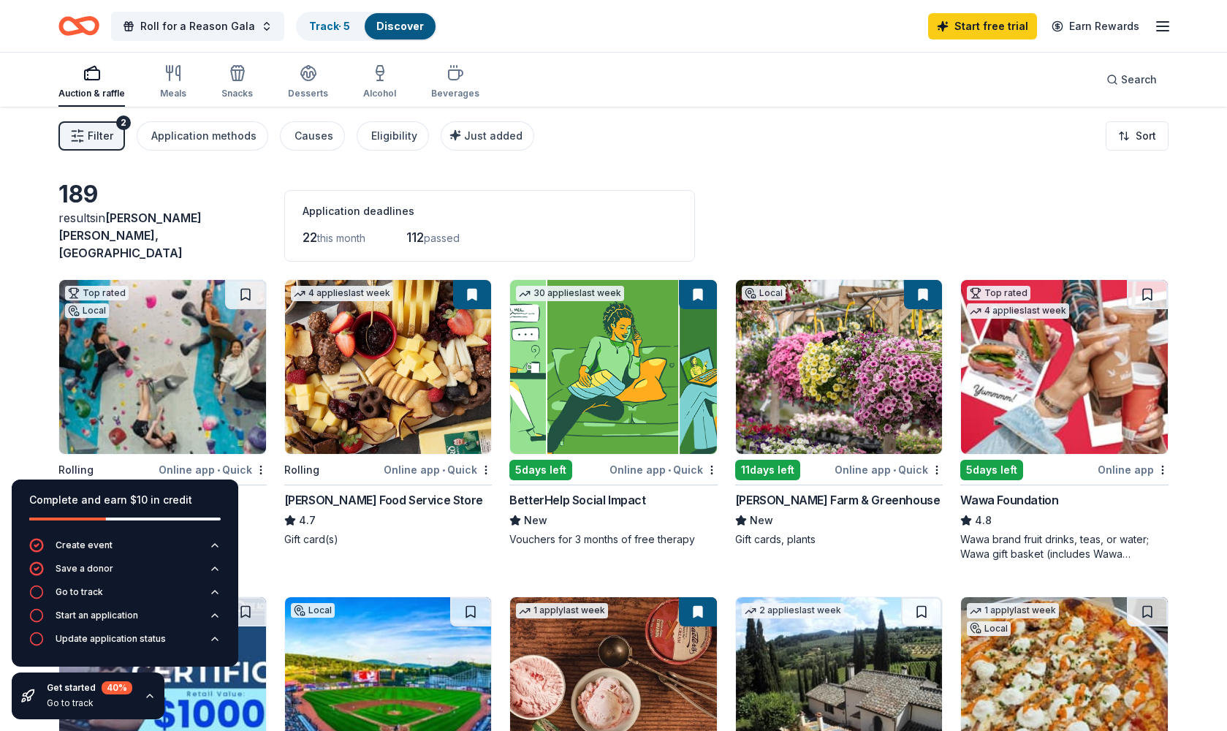
scroll to position [0, 0]
click at [97, 141] on span "Filter" at bounding box center [101, 136] width 26 height 18
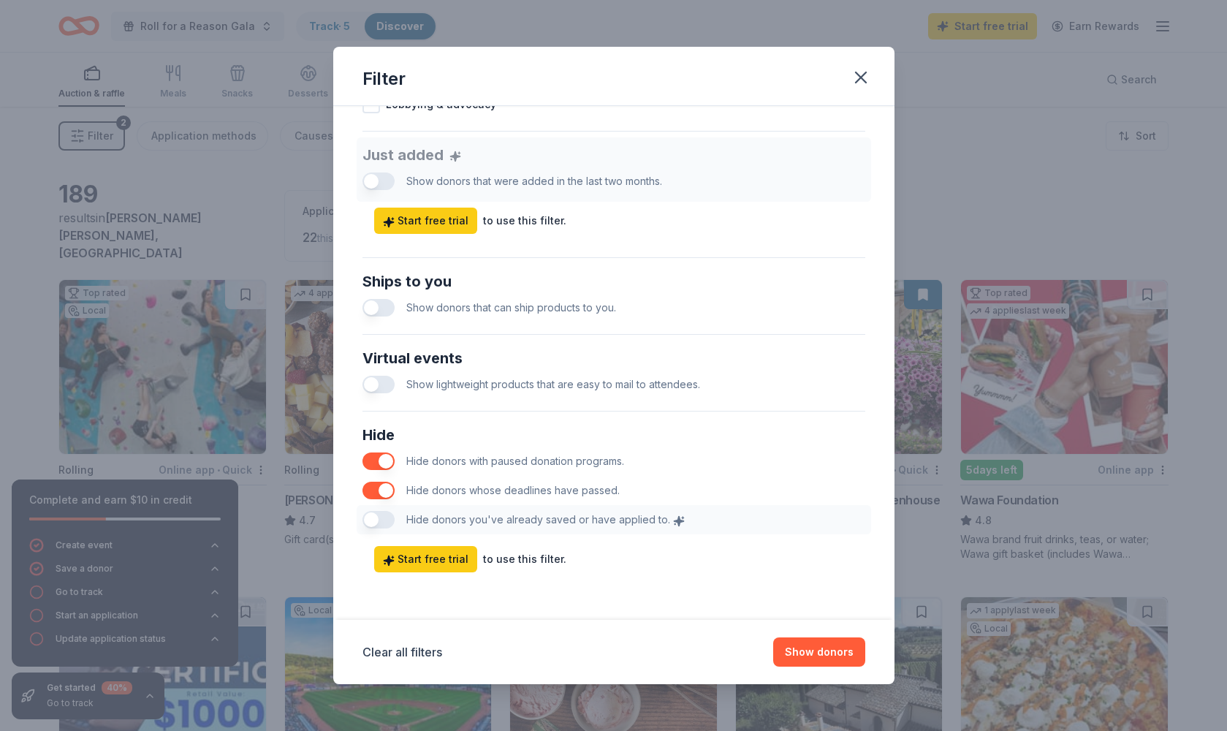
scroll to position [549, 0]
click at [862, 79] on icon "button" at bounding box center [861, 77] width 10 height 10
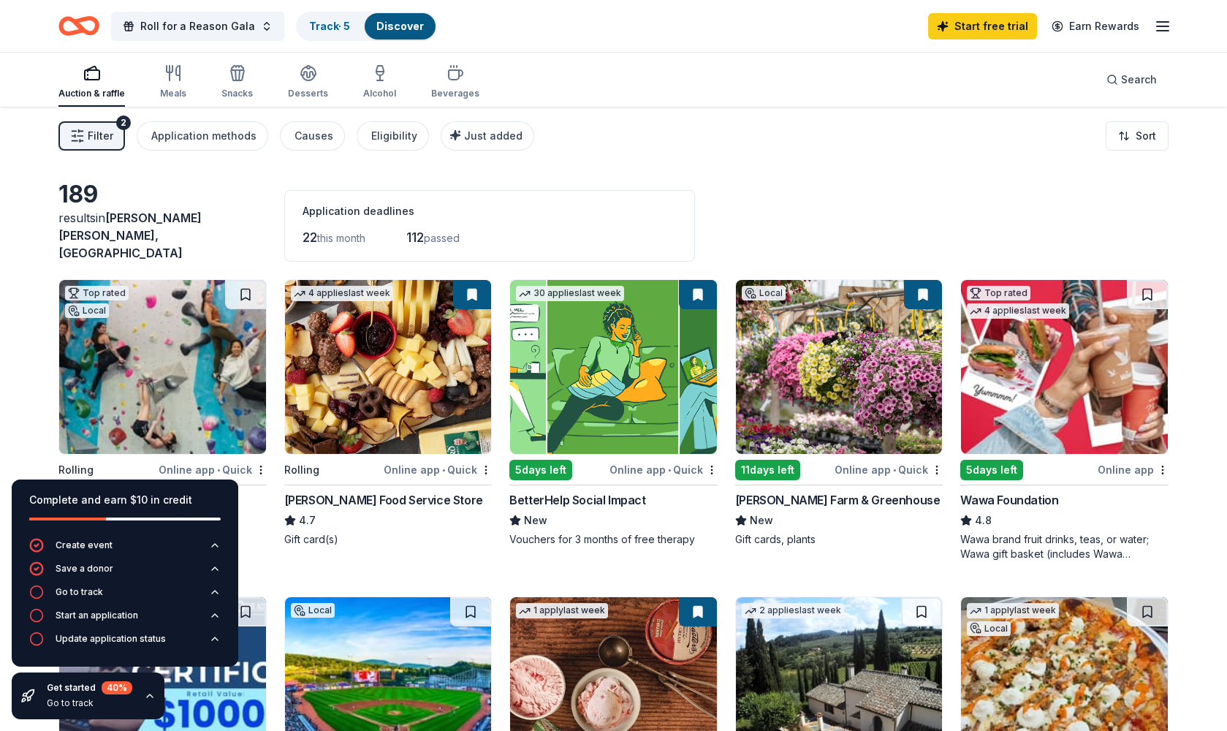
scroll to position [0, 0]
click at [861, 403] on img at bounding box center [839, 367] width 207 height 174
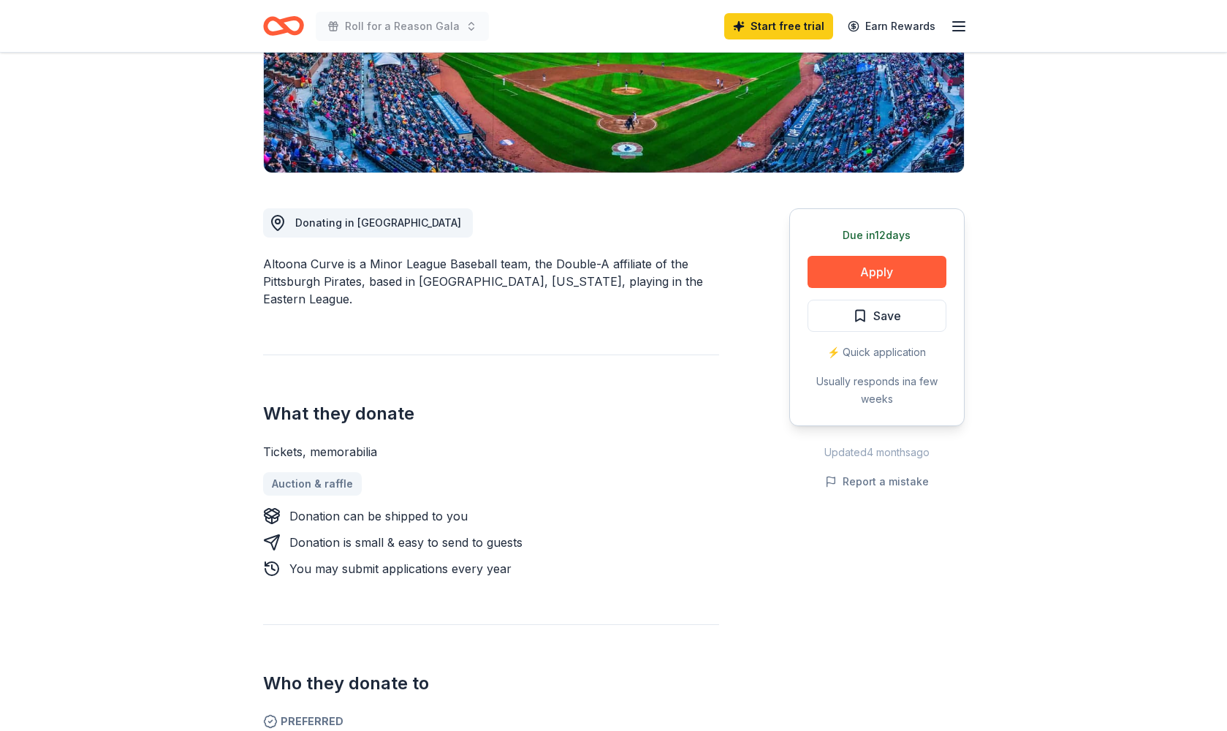
scroll to position [278, 0]
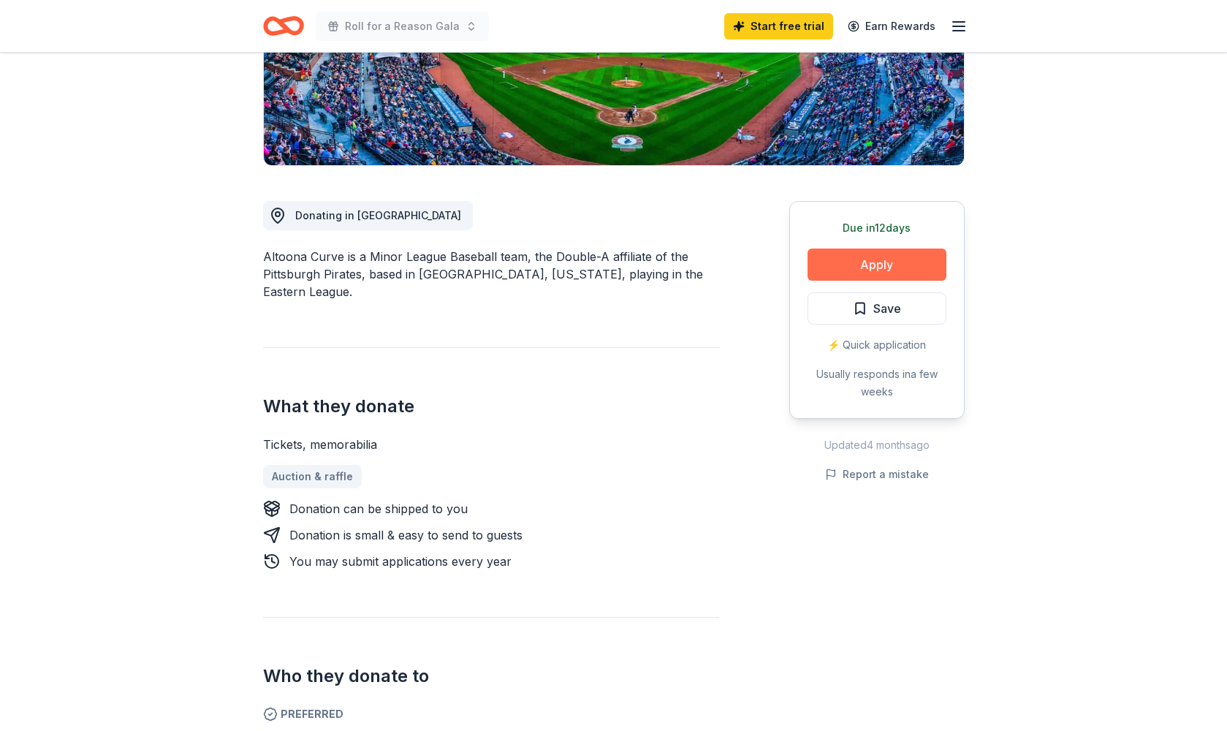
click at [865, 260] on button "Apply" at bounding box center [876, 264] width 139 height 32
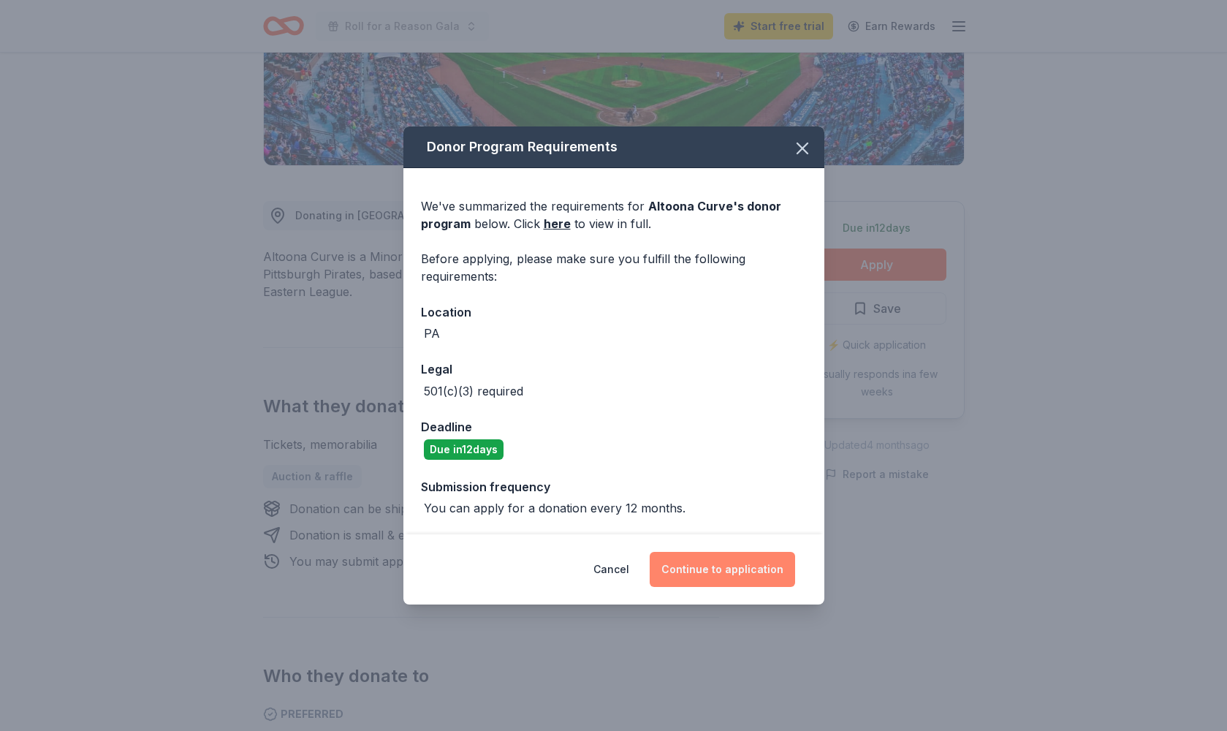
click at [710, 567] on button "Continue to application" at bounding box center [722, 569] width 145 height 35
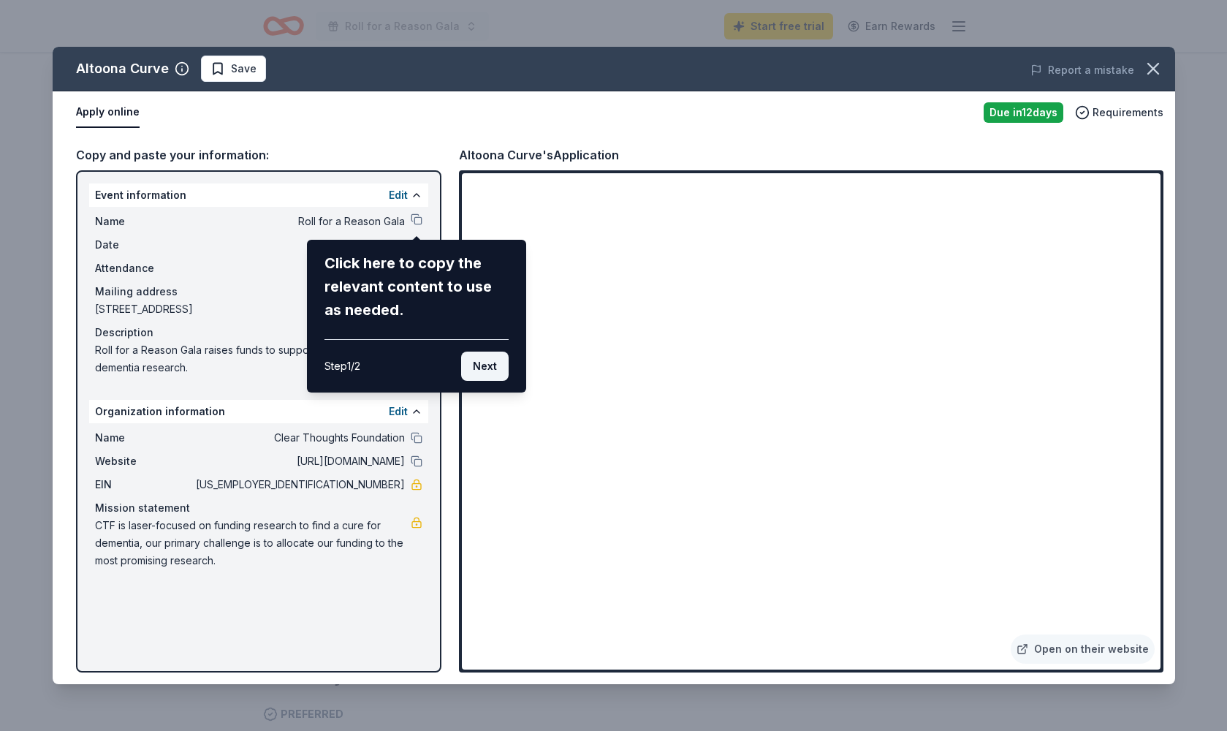
click at [493, 360] on button "Next" at bounding box center [484, 365] width 47 height 29
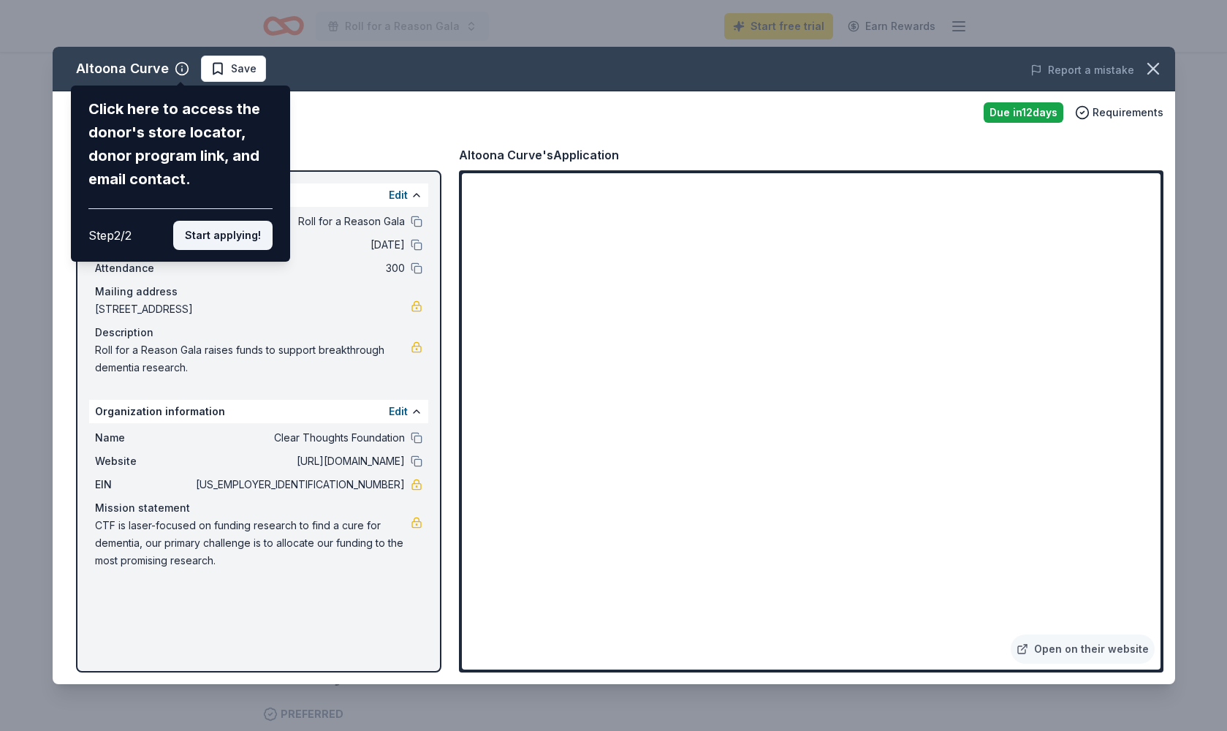
click at [232, 221] on button "Start applying!" at bounding box center [222, 235] width 99 height 29
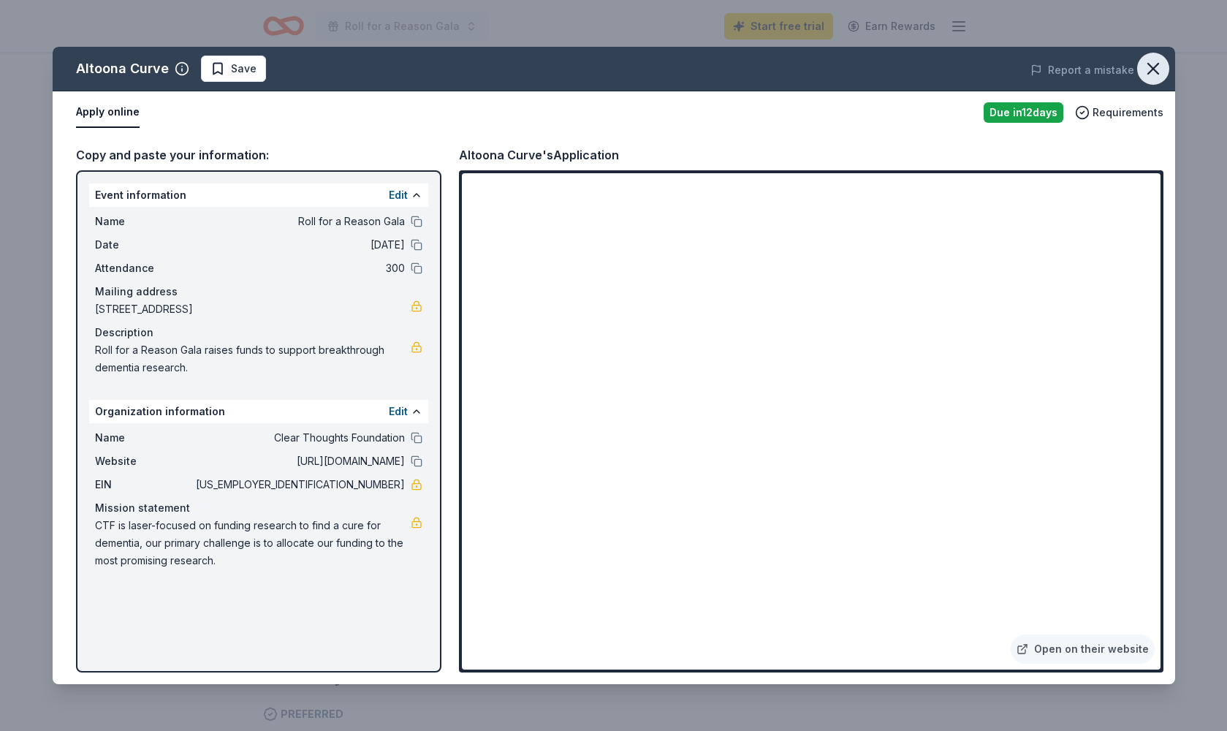
click at [1155, 73] on icon "button" at bounding box center [1153, 68] width 20 height 20
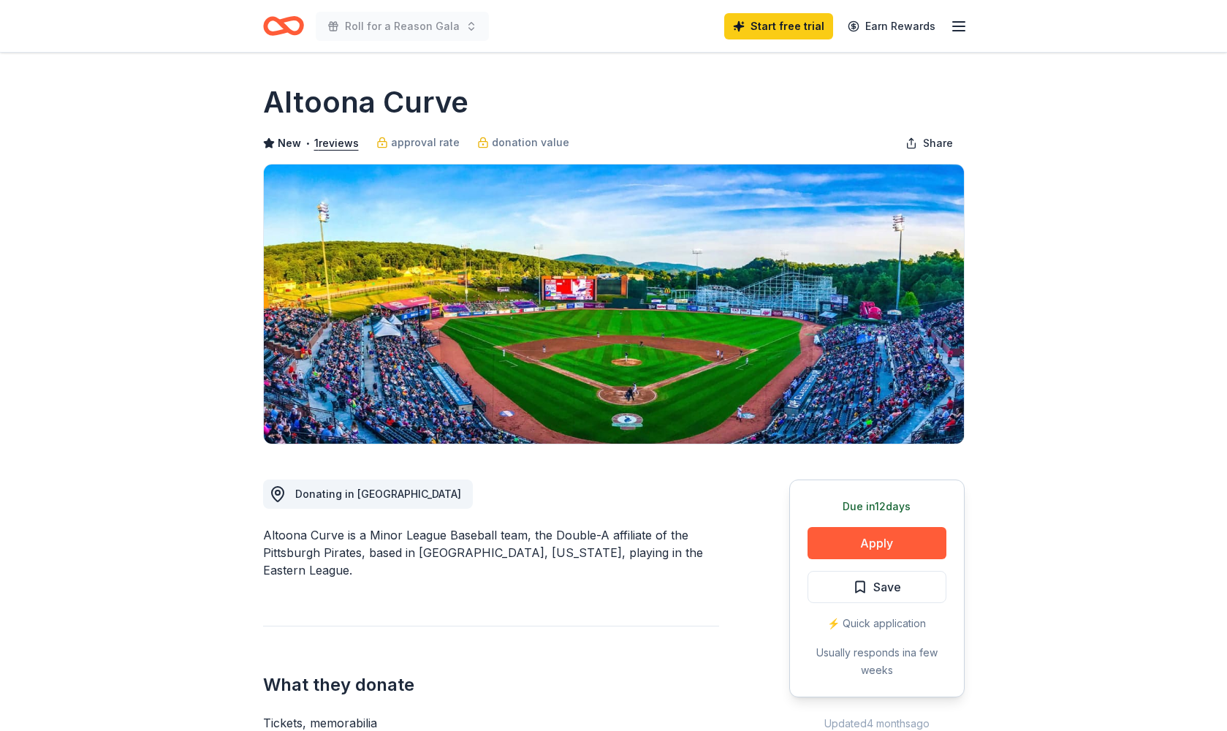
scroll to position [0, 0]
